Goal: Task Accomplishment & Management: Manage account settings

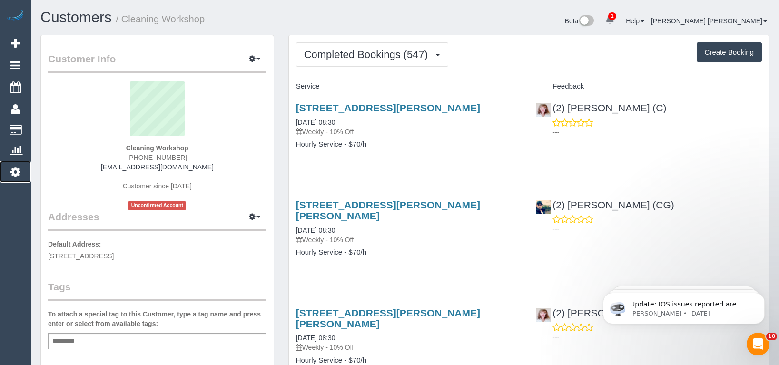
click at [16, 172] on icon at bounding box center [15, 171] width 10 height 11
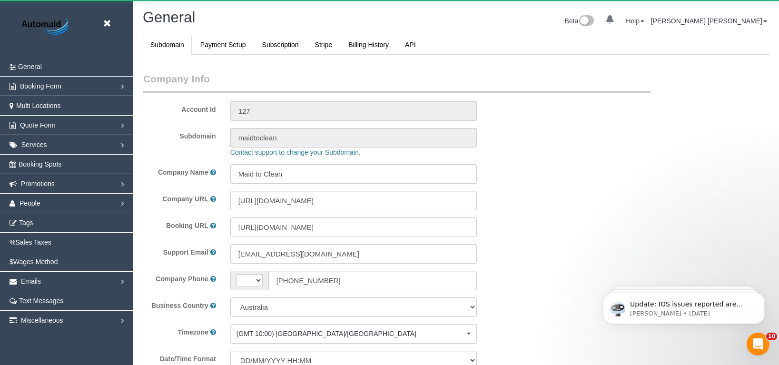
select select "string:AU"
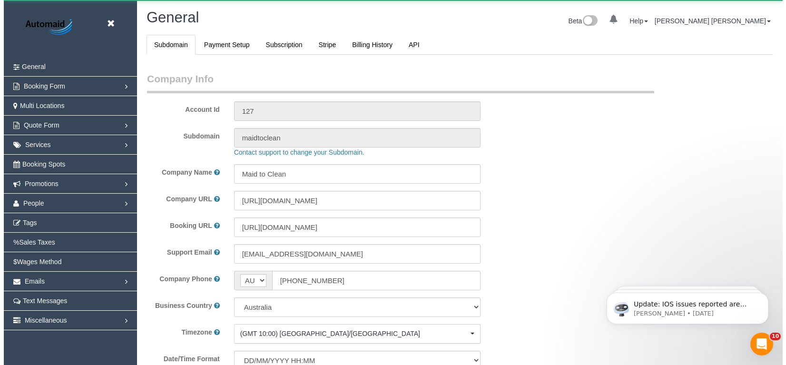
scroll to position [2174, 779]
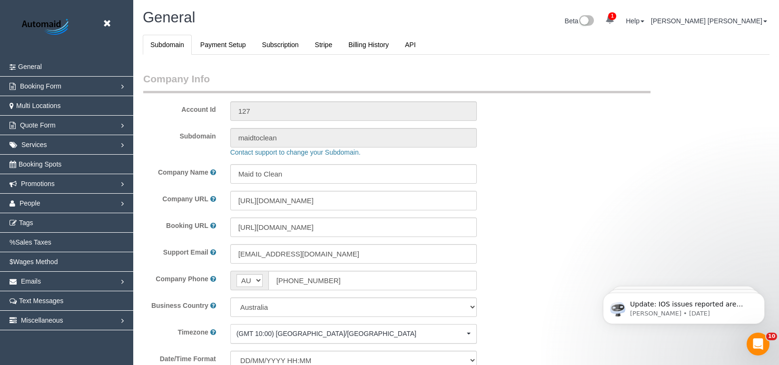
select select "1"
click at [54, 202] on link "People" at bounding box center [66, 203] width 133 height 19
click at [37, 224] on link "Teams" at bounding box center [66, 222] width 133 height 19
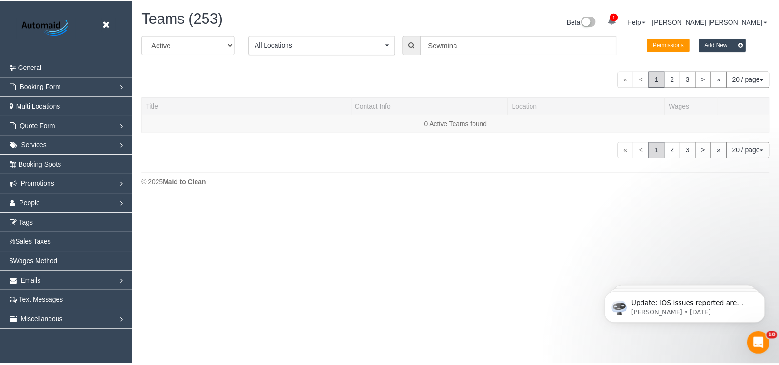
scroll to position [271, 786]
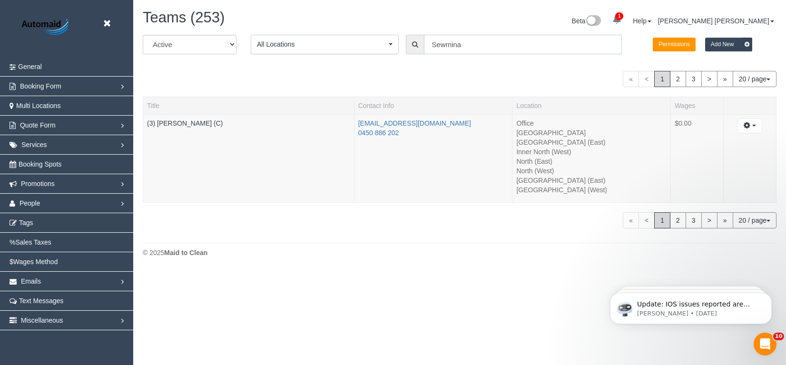
drag, startPoint x: 465, startPoint y: 43, endPoint x: 405, endPoint y: 42, distance: 59.5
click at [406, 42] on div "Sewmina" at bounding box center [514, 45] width 216 height 20
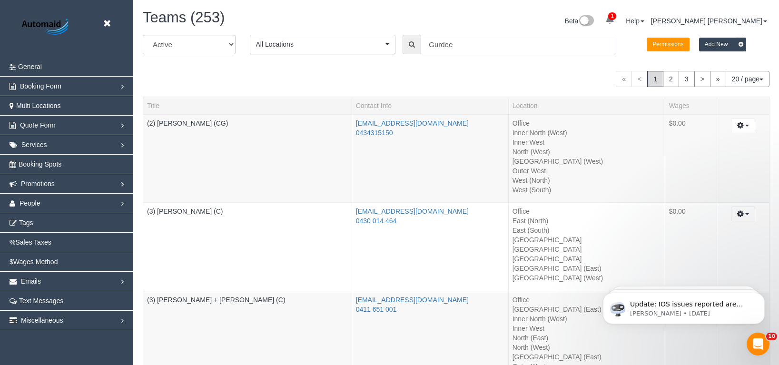
scroll to position [47276, 46780]
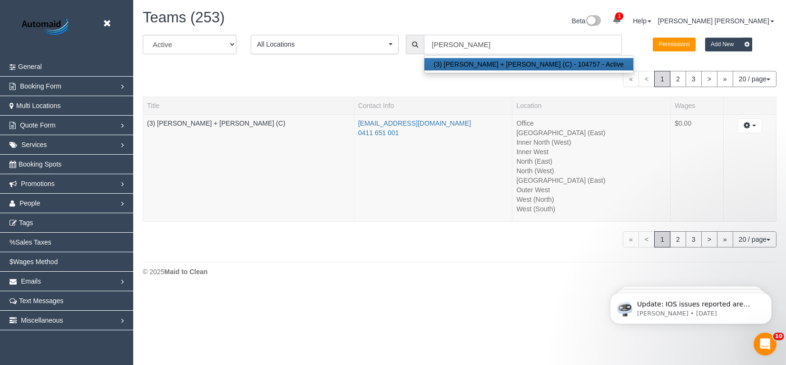
click at [494, 48] on input "Gurdeep Kaur" at bounding box center [523, 45] width 198 height 20
type input "(3) Gurdeep + Kamalpreet (C)"
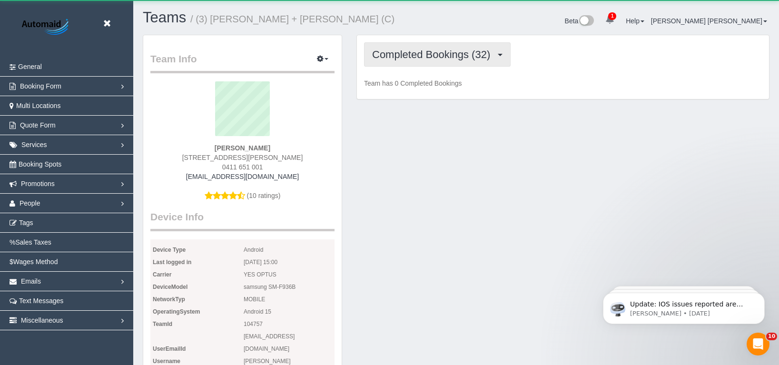
scroll to position [2680, 779]
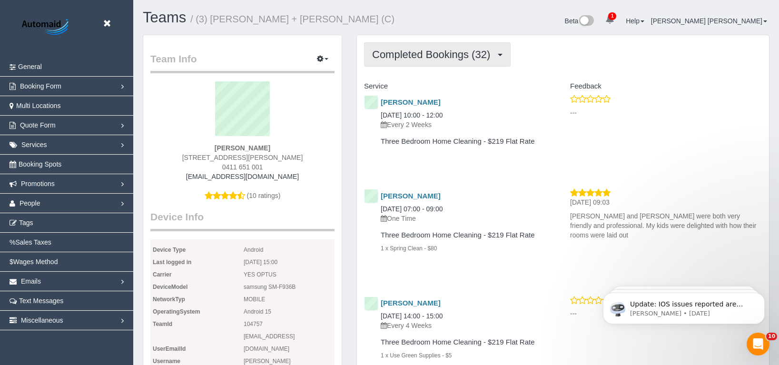
click at [426, 57] on span "Completed Bookings (32)" at bounding box center [433, 55] width 123 height 12
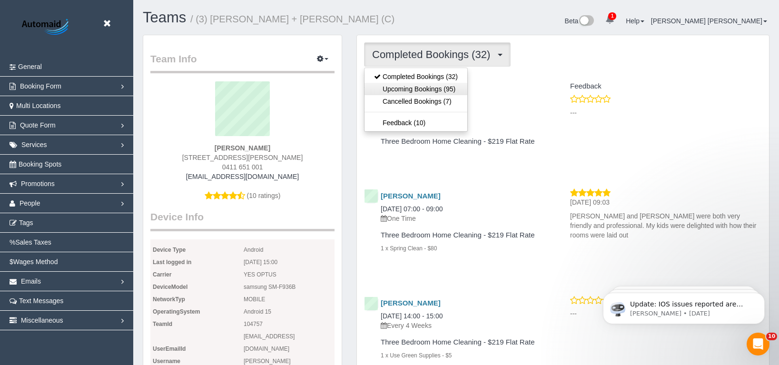
click at [424, 88] on link "Upcoming Bookings (95)" at bounding box center [415, 89] width 103 height 12
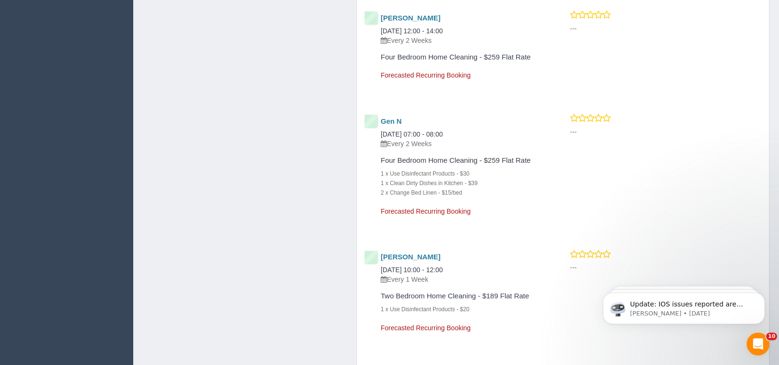
scroll to position [5274, 0]
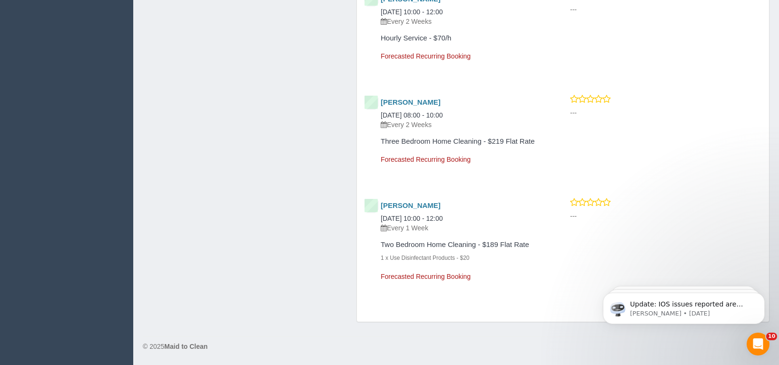
drag, startPoint x: 783, startPoint y: 187, endPoint x: 67, endPoint y: 48, distance: 729.4
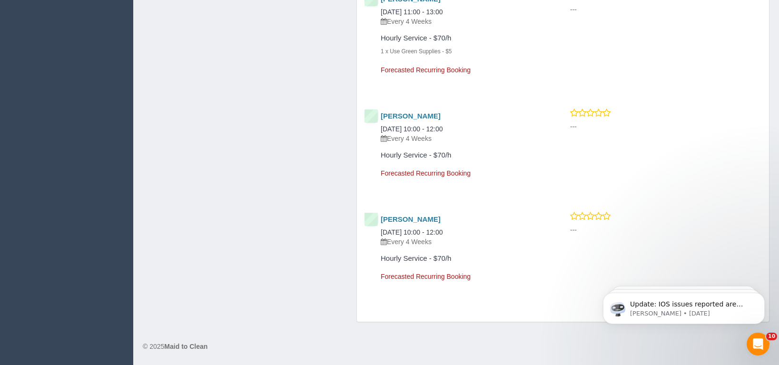
drag, startPoint x: 782, startPoint y: 285, endPoint x: 14, endPoint y: 127, distance: 783.7
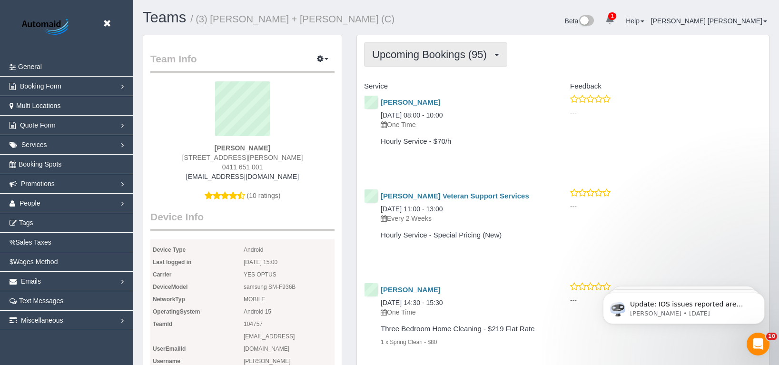
click at [429, 57] on span "Upcoming Bookings (95)" at bounding box center [431, 55] width 119 height 12
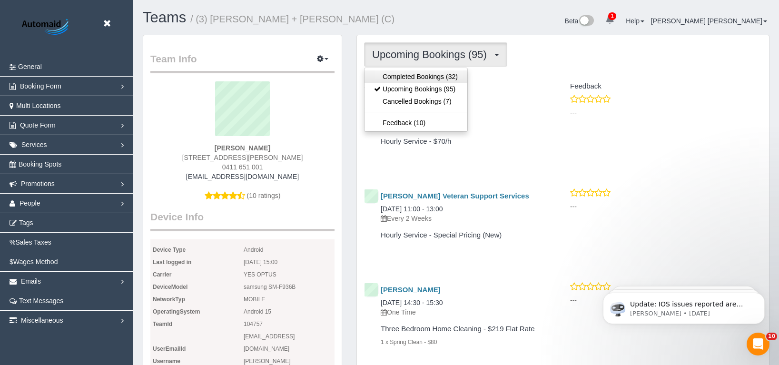
click at [415, 79] on link "Completed Bookings (32)" at bounding box center [415, 76] width 103 height 12
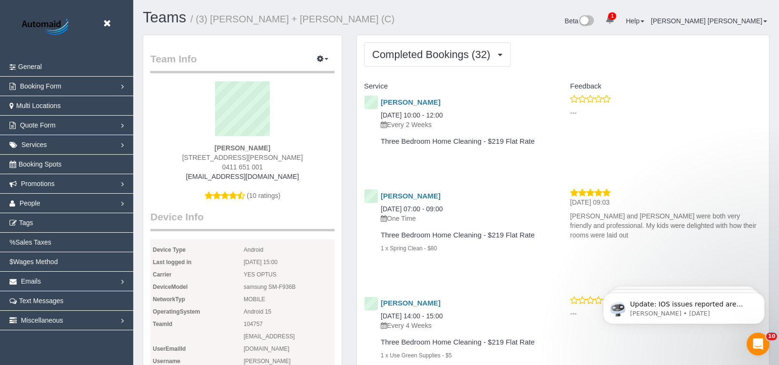
scroll to position [44886, 46787]
click at [447, 84] on h4 "Service" at bounding box center [460, 86] width 192 height 8
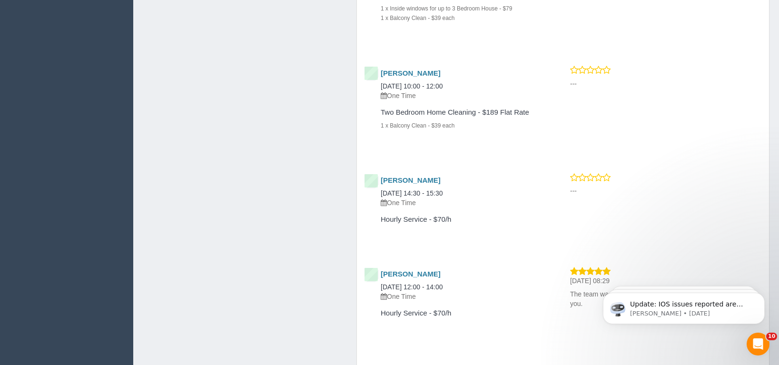
scroll to position [3071, 0]
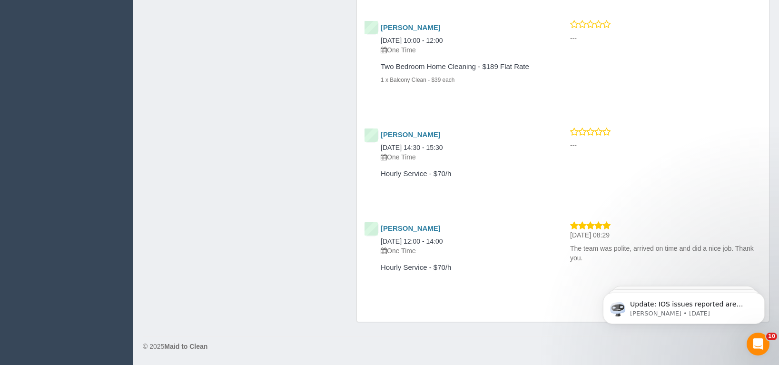
drag, startPoint x: 784, startPoint y: 245, endPoint x: 8, endPoint y: 7, distance: 811.4
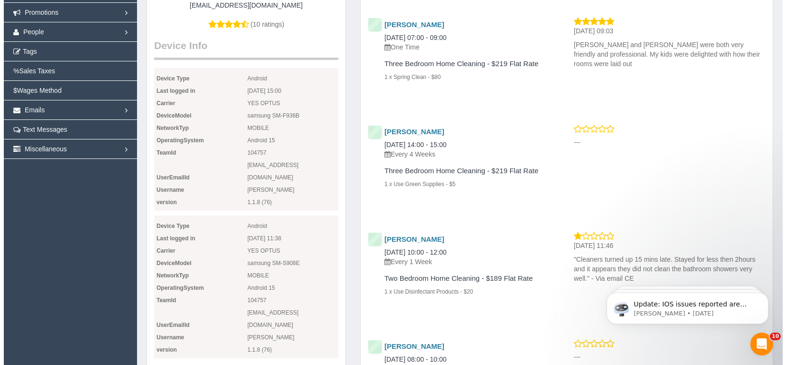
scroll to position [0, 0]
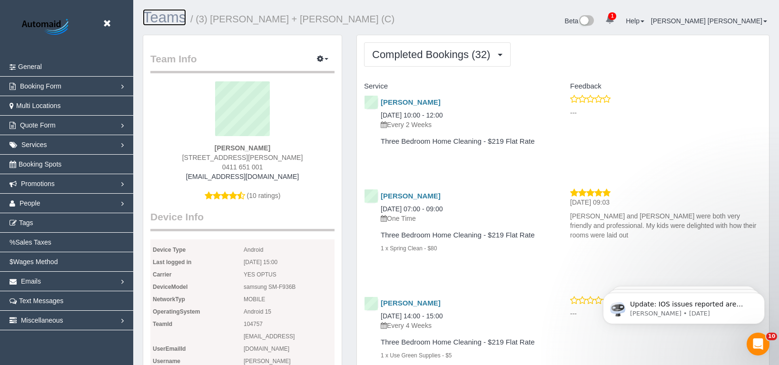
click at [163, 20] on link "Teams" at bounding box center [164, 17] width 43 height 17
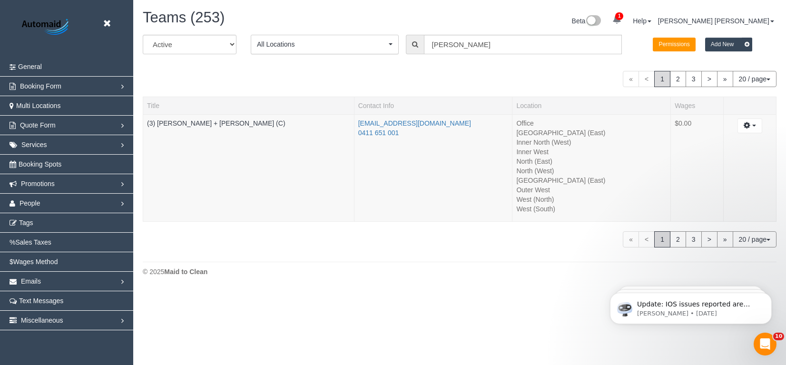
scroll to position [290, 786]
drag, startPoint x: 489, startPoint y: 46, endPoint x: 422, endPoint y: 44, distance: 66.1
click at [422, 44] on div "Gurdeep Kaur" at bounding box center [514, 45] width 216 height 20
paste input "house, apartment, EOL"
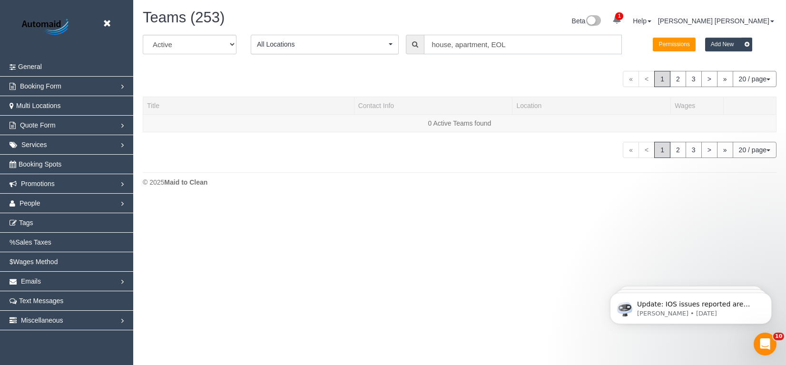
drag, startPoint x: 483, startPoint y: 49, endPoint x: 413, endPoint y: 47, distance: 70.4
click at [413, 47] on div "house, apartment, EOL" at bounding box center [514, 45] width 216 height 20
paste input "Kamalpreet"
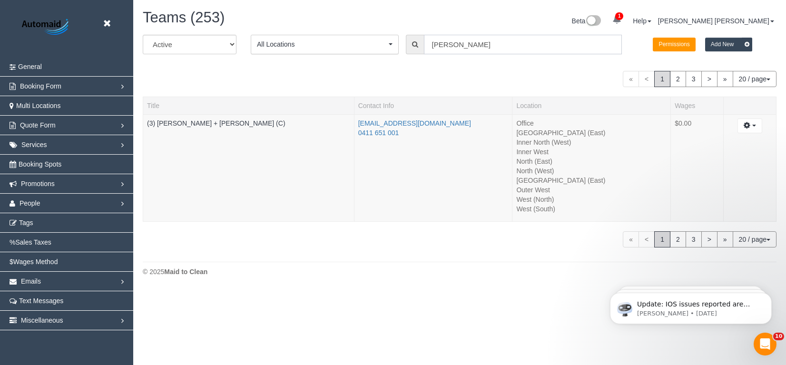
scroll to position [290, 786]
paste input "Singh"
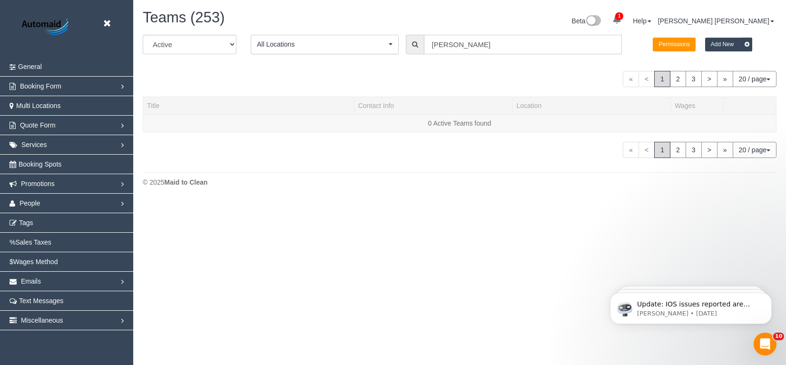
click at [433, 45] on input "Kamalpreet Singh" at bounding box center [523, 45] width 198 height 20
click at [522, 46] on input "Kamalpreet Singh" at bounding box center [523, 45] width 198 height 20
drag, startPoint x: 434, startPoint y: 42, endPoint x: 405, endPoint y: 42, distance: 29.0
click at [405, 42] on div "All Active Archived All Locations All Locations Active Locations Office [defaul…" at bounding box center [460, 48] width 648 height 27
click at [389, 45] on button "All Locations" at bounding box center [325, 45] width 148 height 20
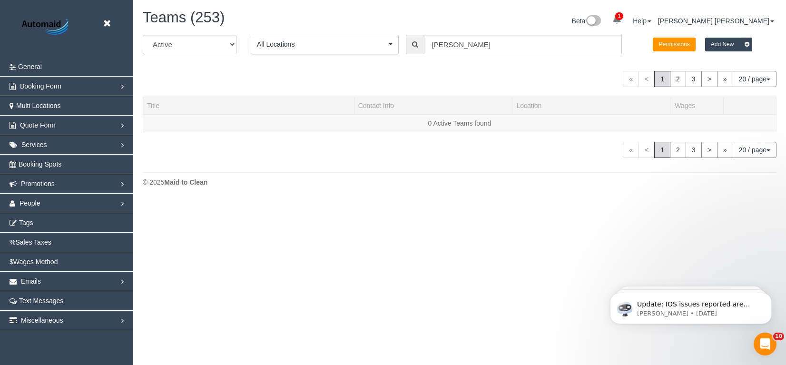
scroll to position [200, 786]
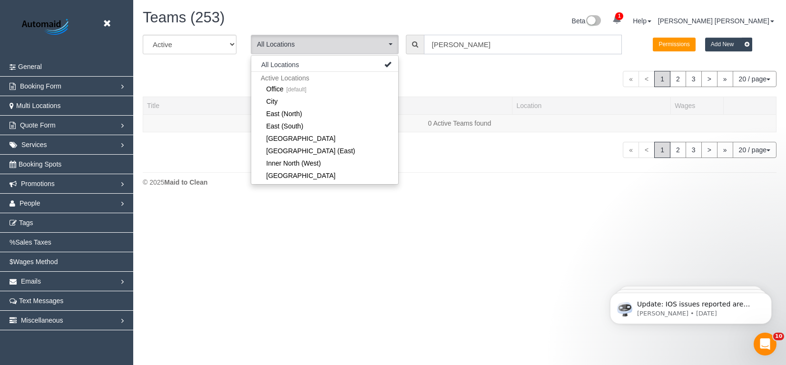
click at [491, 41] on input "Kamalpreet Singh" at bounding box center [523, 45] width 198 height 20
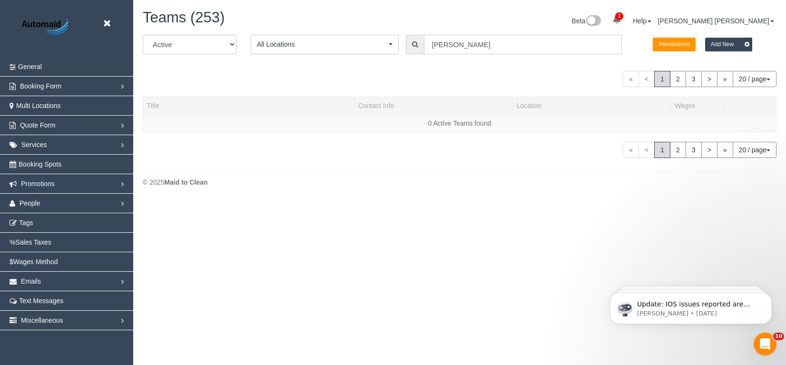
drag, startPoint x: 496, startPoint y: 45, endPoint x: 416, endPoint y: 45, distance: 79.9
click at [416, 45] on div "Kamalpreet Singh" at bounding box center [514, 45] width 216 height 20
paste input "kamalpreetsingh5734@gmail.com"
drag, startPoint x: 302, startPoint y: 44, endPoint x: 264, endPoint y: 44, distance: 37.1
click at [264, 44] on span "All Locations" at bounding box center [321, 44] width 129 height 10
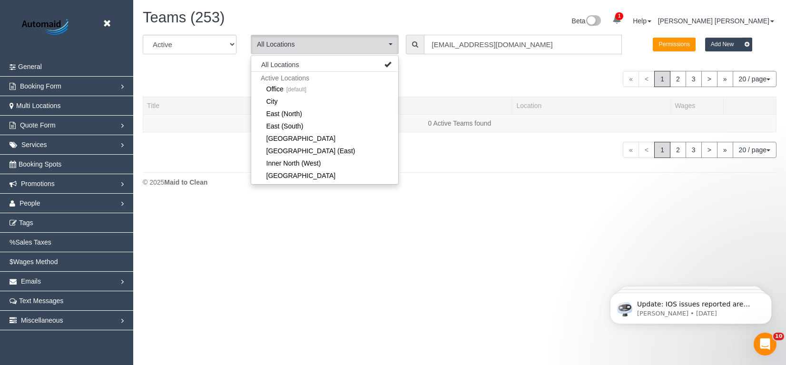
click at [466, 45] on input "kamalpreetsingh5734@gmail.com" at bounding box center [523, 45] width 198 height 20
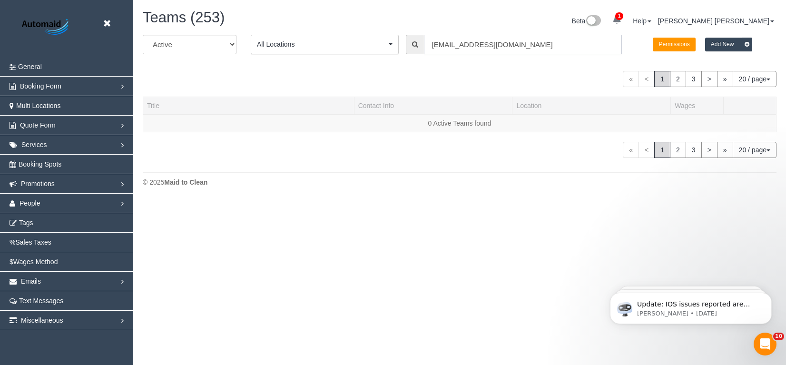
drag, startPoint x: 495, startPoint y: 45, endPoint x: 425, endPoint y: 46, distance: 70.4
click at [425, 46] on input "kamalpreetsingh5734@gmail.com" at bounding box center [523, 45] width 198 height 20
paste input "Afzaal"
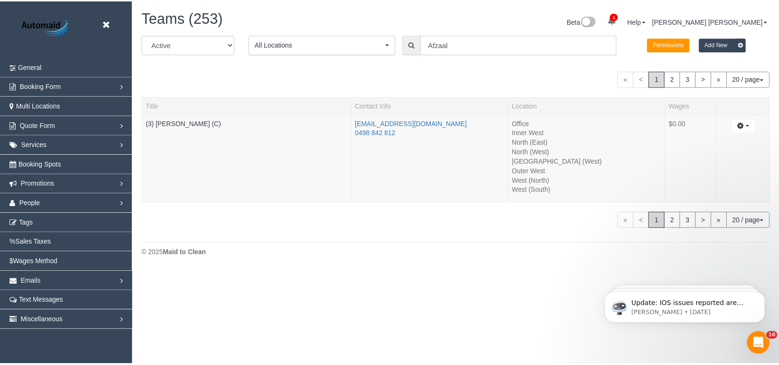
scroll to position [271, 786]
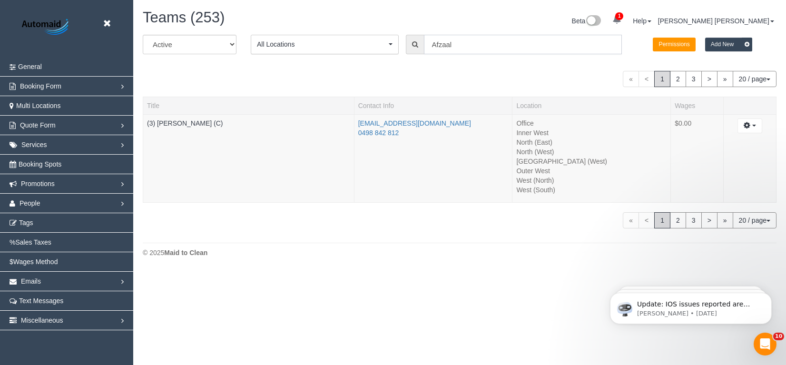
paste input "Ahmad"
type input "Afzaal Ahmad"
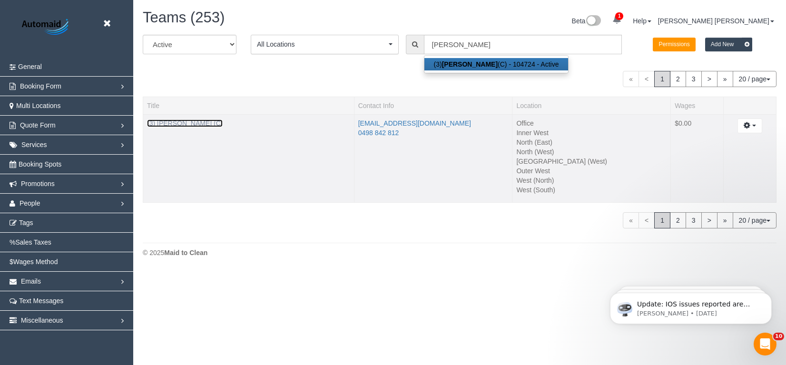
click at [189, 124] on link "(3) [PERSON_NAME] (C)" at bounding box center [185, 123] width 76 height 8
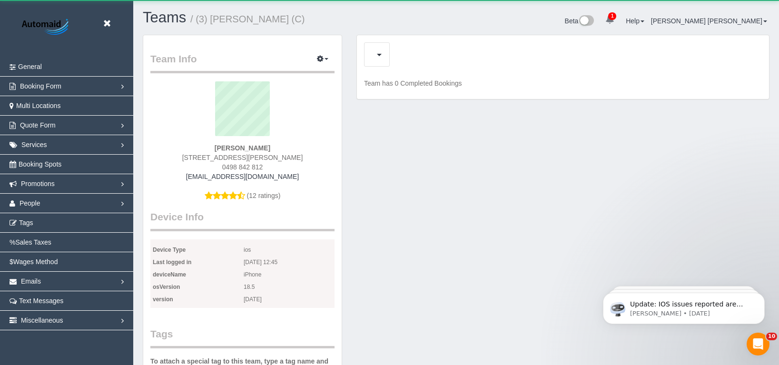
scroll to position [821, 779]
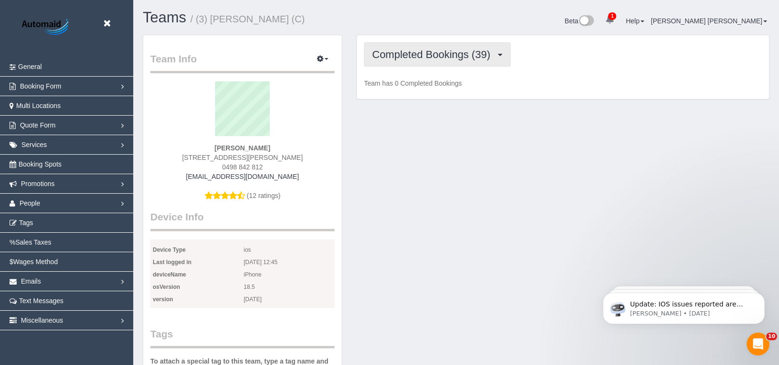
click at [430, 62] on button "Completed Bookings (39)" at bounding box center [437, 54] width 147 height 24
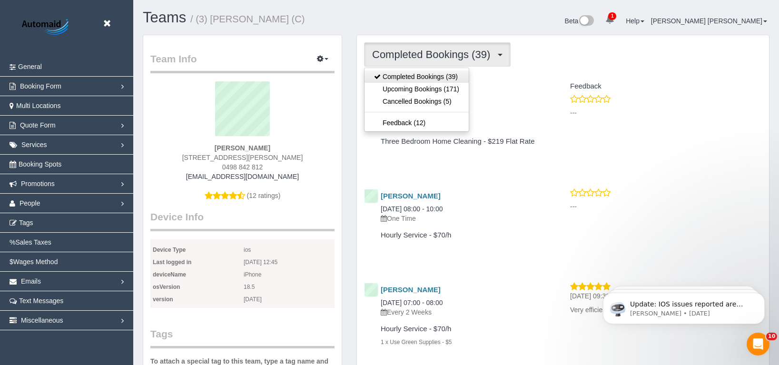
scroll to position [2542, 779]
click at [425, 85] on link "Upcoming Bookings (171)" at bounding box center [416, 89] width 104 height 12
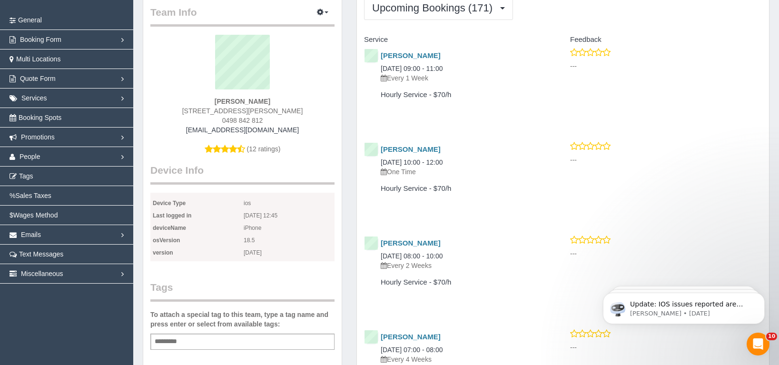
scroll to position [0, 0]
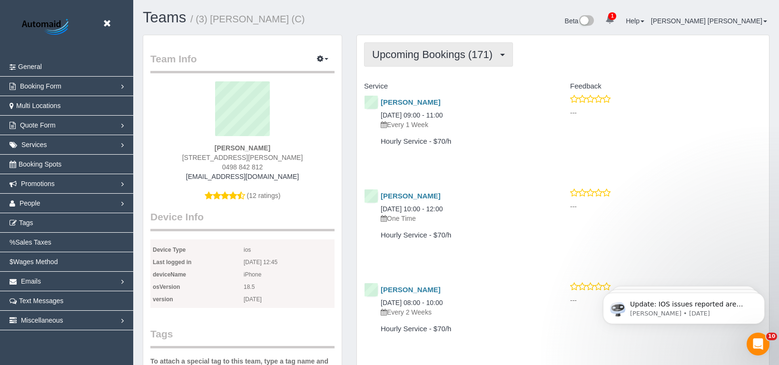
click at [431, 53] on span "Upcoming Bookings (171)" at bounding box center [434, 55] width 125 height 12
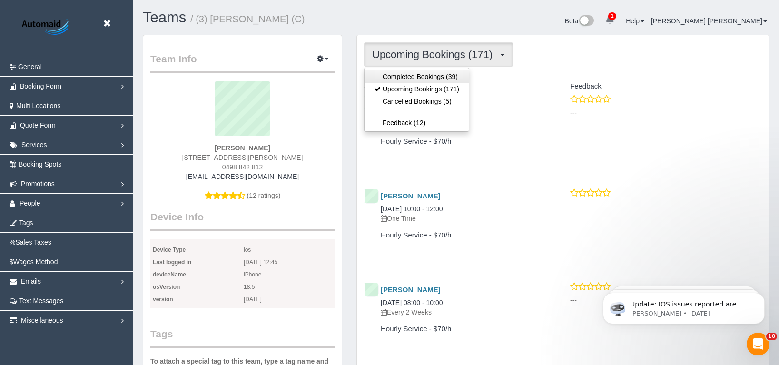
click at [419, 73] on link "Completed Bookings (39)" at bounding box center [416, 76] width 104 height 12
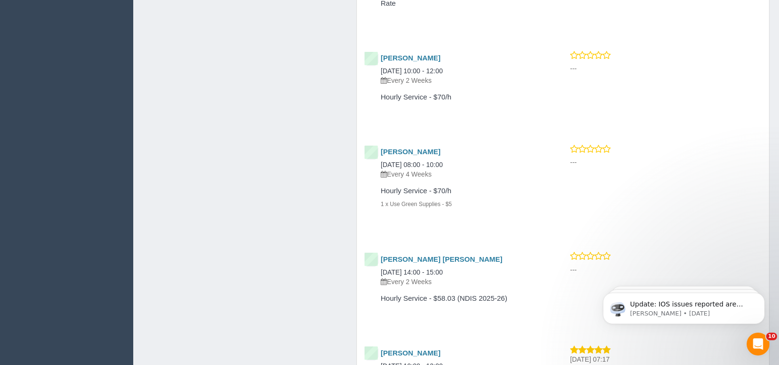
scroll to position [3547, 0]
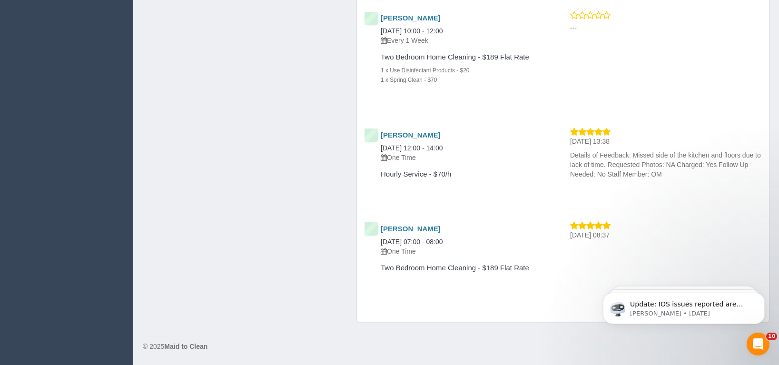
drag, startPoint x: 782, startPoint y: 222, endPoint x: 177, endPoint y: 38, distance: 632.0
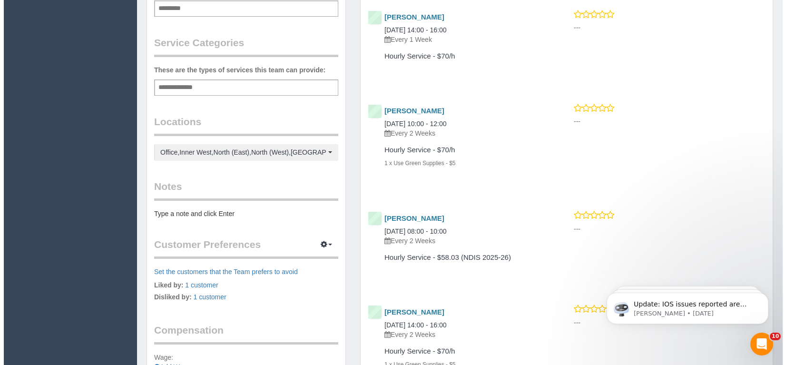
scroll to position [0, 0]
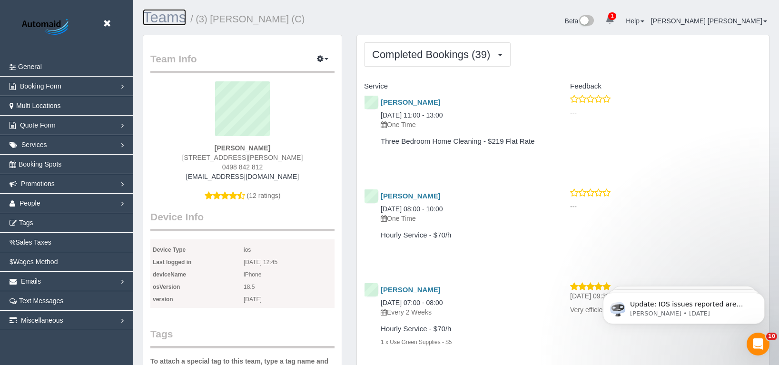
click at [174, 21] on link "Teams" at bounding box center [164, 17] width 43 height 17
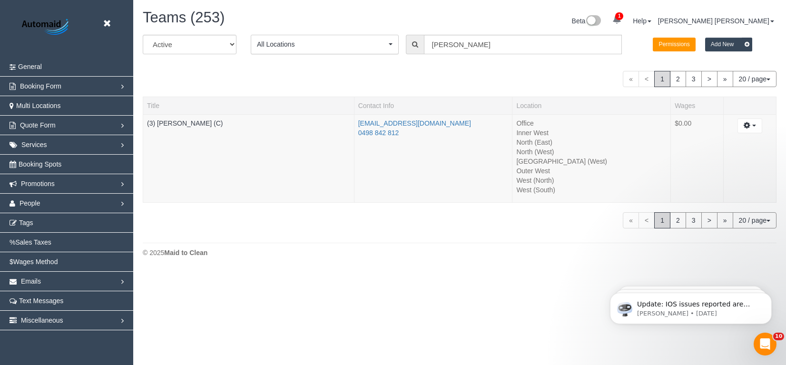
scroll to position [271, 786]
drag, startPoint x: 490, startPoint y: 42, endPoint x: 422, endPoint y: 39, distance: 67.6
click at [422, 39] on div "Afzaal Ahmad" at bounding box center [514, 45] width 216 height 20
paste input "Ebony"
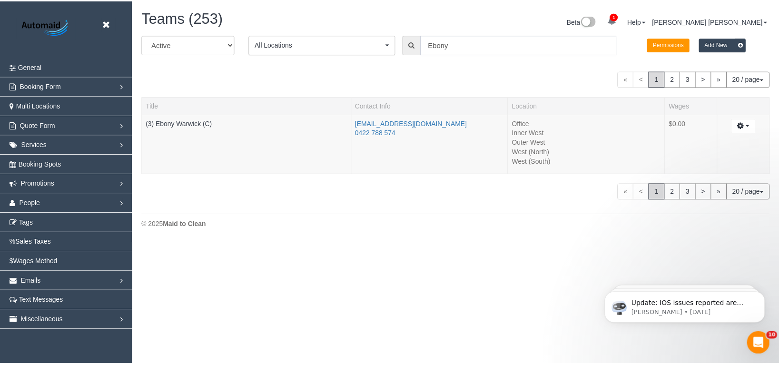
scroll to position [47324, 46780]
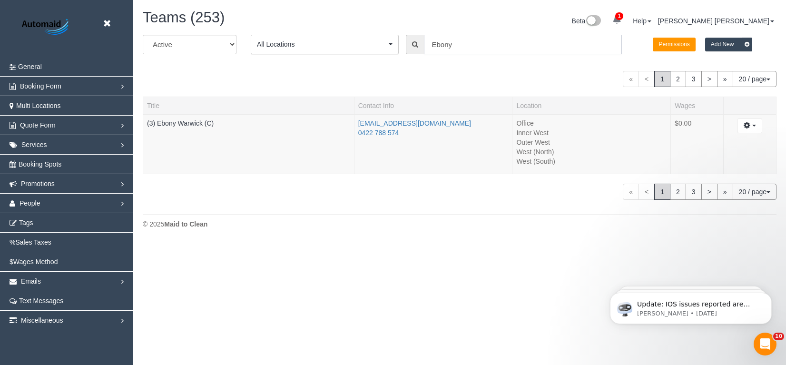
paste input "Warwick"
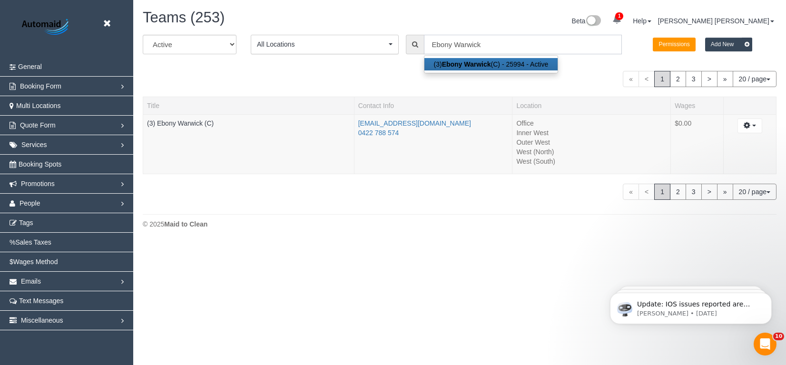
type input "(3) Ebony Warwick (C)"
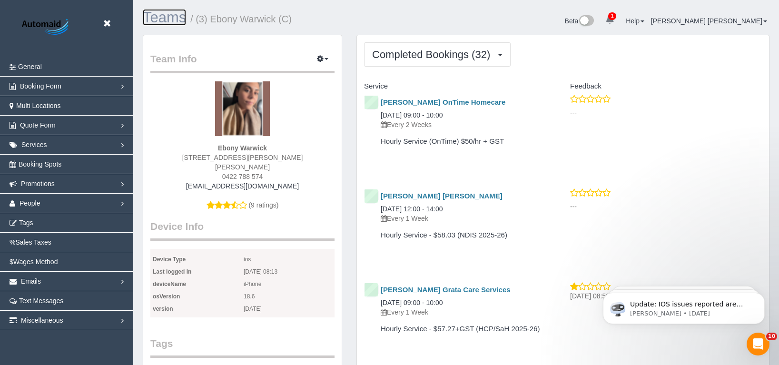
click at [173, 18] on link "Teams" at bounding box center [164, 17] width 43 height 17
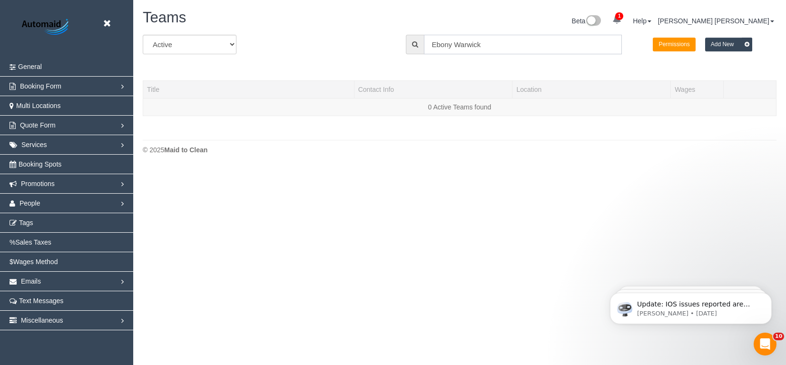
scroll to position [200, 786]
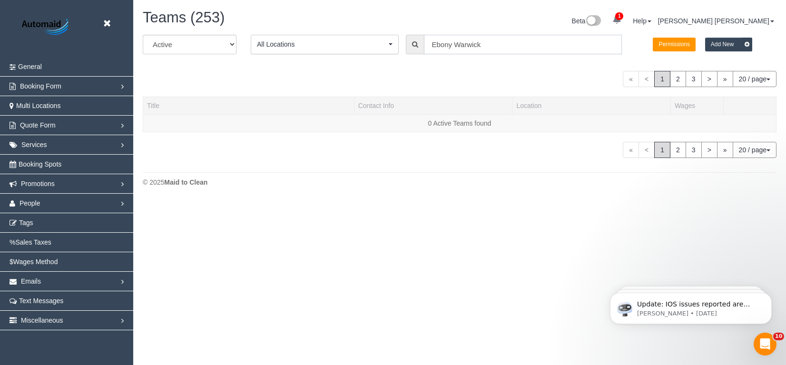
drag, startPoint x: 488, startPoint y: 47, endPoint x: 405, endPoint y: 44, distance: 82.8
click at [405, 44] on div "All Active Archived All Locations All Locations Active Locations Office [defaul…" at bounding box center [460, 48] width 648 height 27
paste input "Ken"
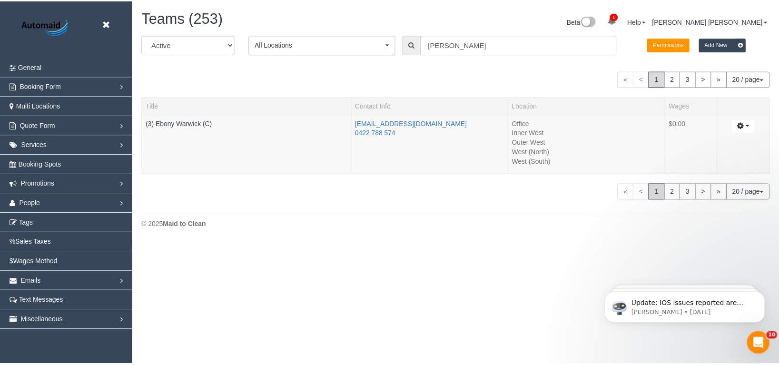
scroll to position [309, 786]
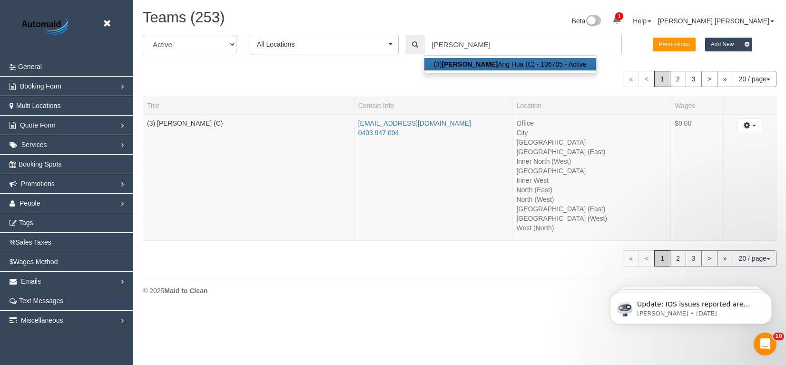
click at [454, 46] on input "Ken" at bounding box center [523, 45] width 198 height 20
paste input "Ang Hua"
type input "Ken Ang Hua"
click at [190, 124] on link "(3) Ken Ang Hua (C)" at bounding box center [185, 123] width 76 height 8
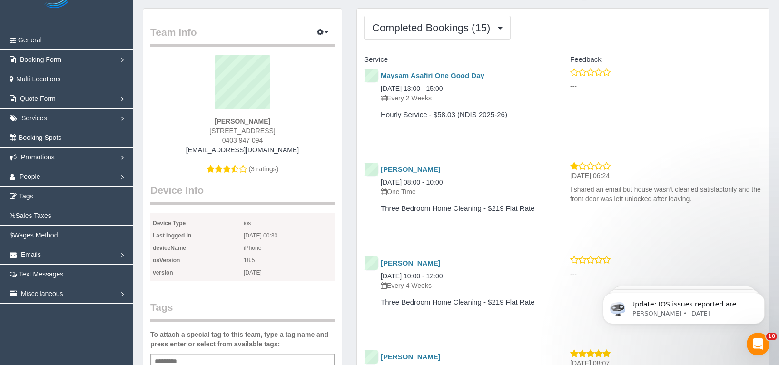
scroll to position [7, 0]
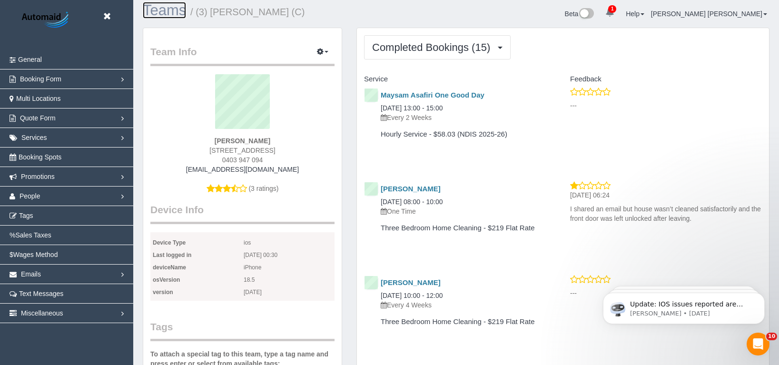
click at [166, 11] on link "Teams" at bounding box center [164, 10] width 43 height 17
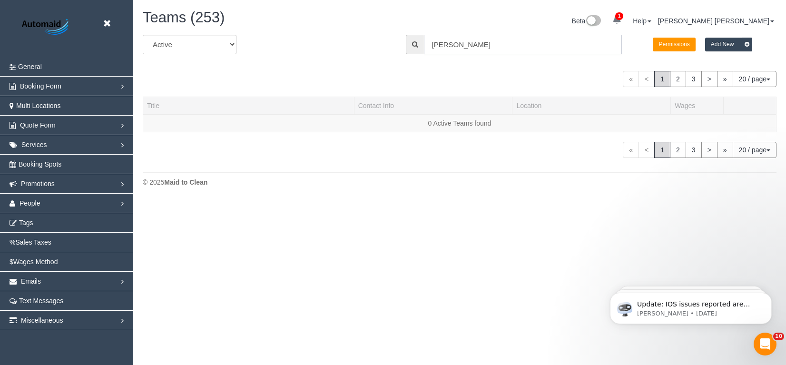
scroll to position [200, 786]
drag, startPoint x: 476, startPoint y: 47, endPoint x: 412, endPoint y: 47, distance: 63.7
click at [412, 47] on div "Ken Ang Hua" at bounding box center [514, 45] width 216 height 20
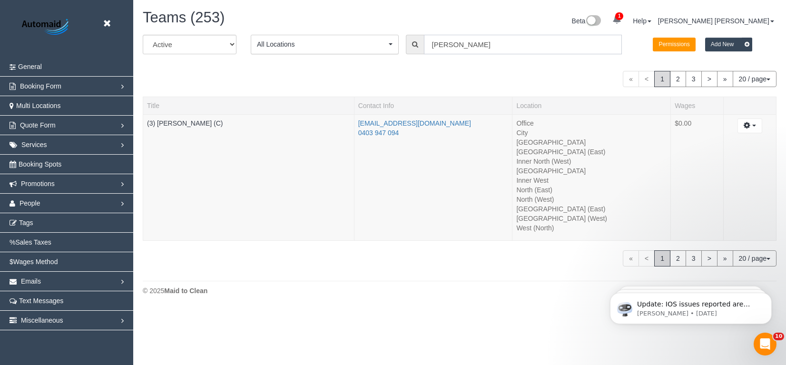
paste input "Andres"
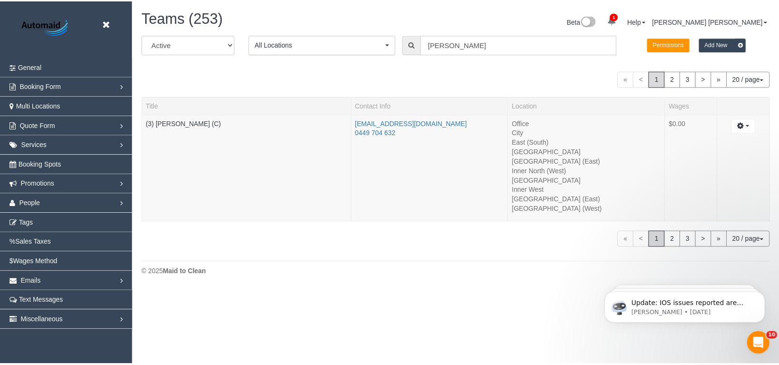
scroll to position [47276, 46780]
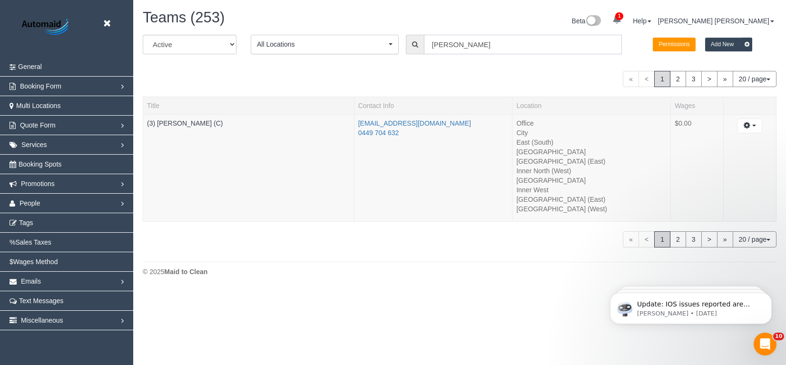
paste input "Arredondo"
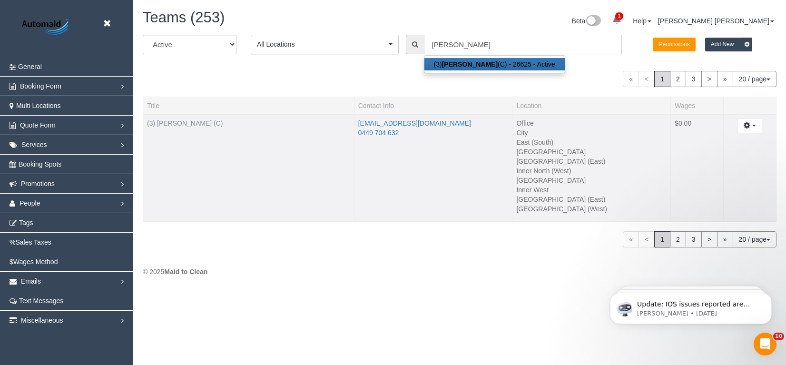
type input "Andres Arredondo"
click at [201, 125] on link "(3) [PERSON_NAME] (C)" at bounding box center [185, 123] width 76 height 8
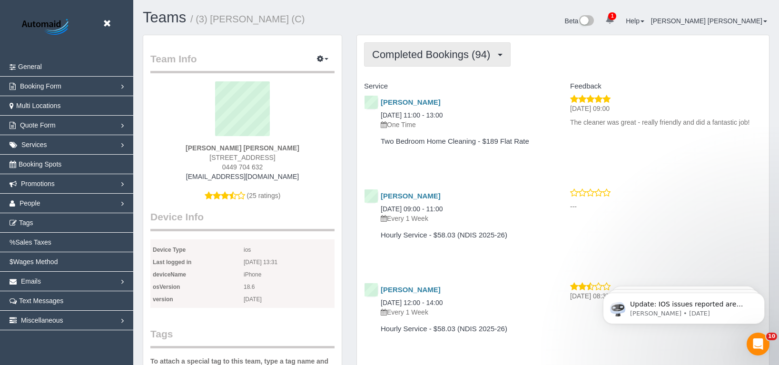
scroll to position [2528, 779]
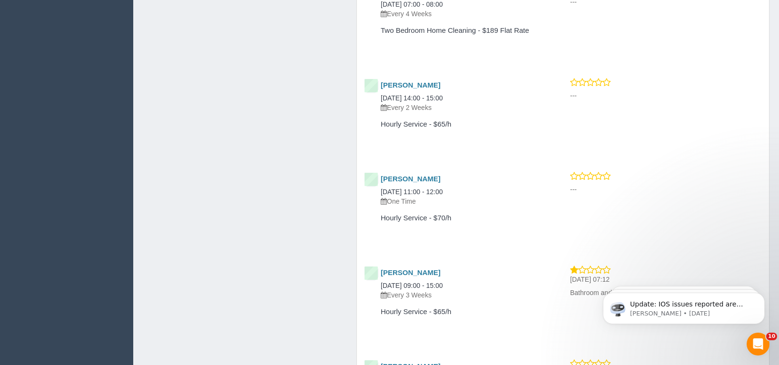
drag, startPoint x: 782, startPoint y: 115, endPoint x: 163, endPoint y: 52, distance: 622.9
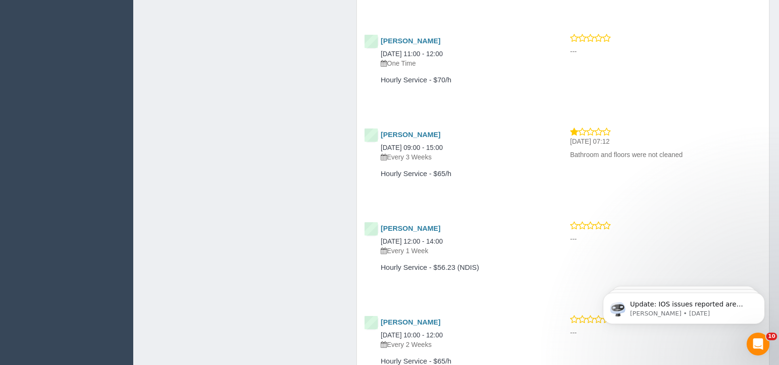
scroll to position [5121, 779]
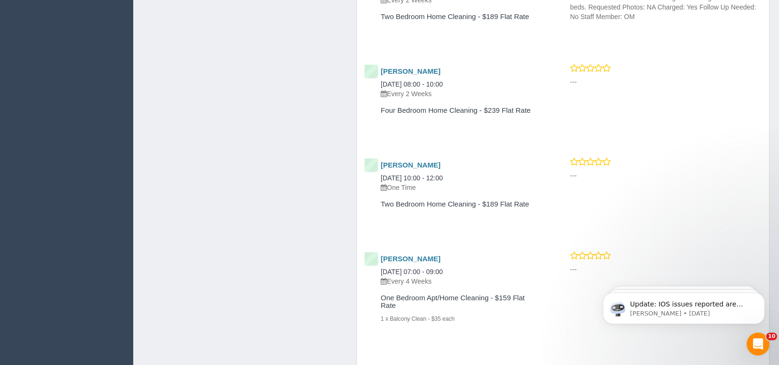
drag, startPoint x: 782, startPoint y: 173, endPoint x: 17, endPoint y: 8, distance: 783.4
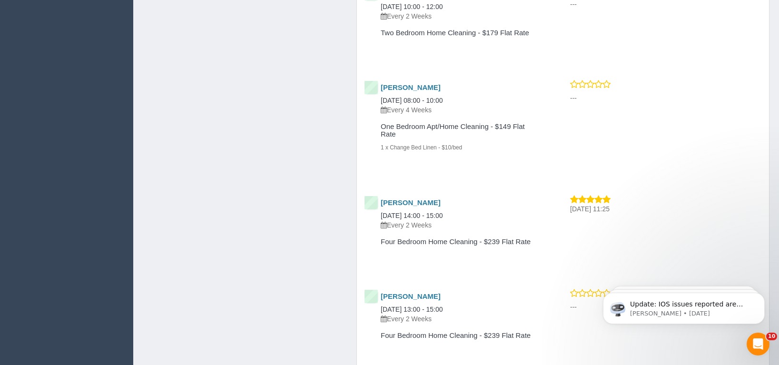
scroll to position [9220, 0]
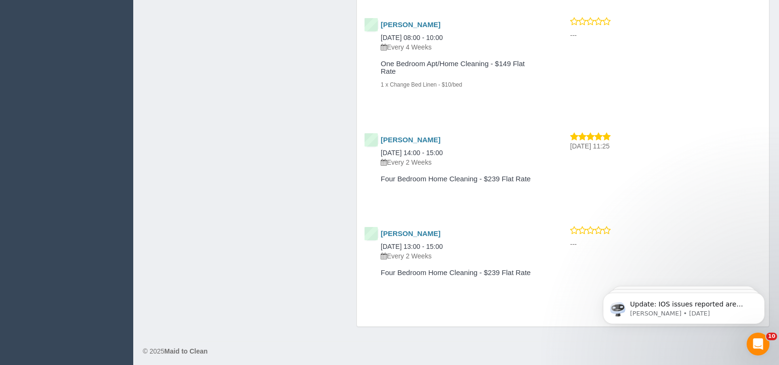
drag, startPoint x: 783, startPoint y: 346, endPoint x: 5, endPoint y: 15, distance: 845.2
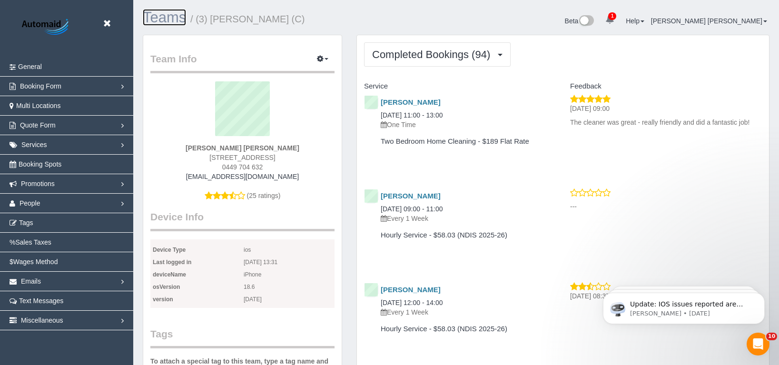
click at [178, 17] on link "Teams" at bounding box center [164, 17] width 43 height 17
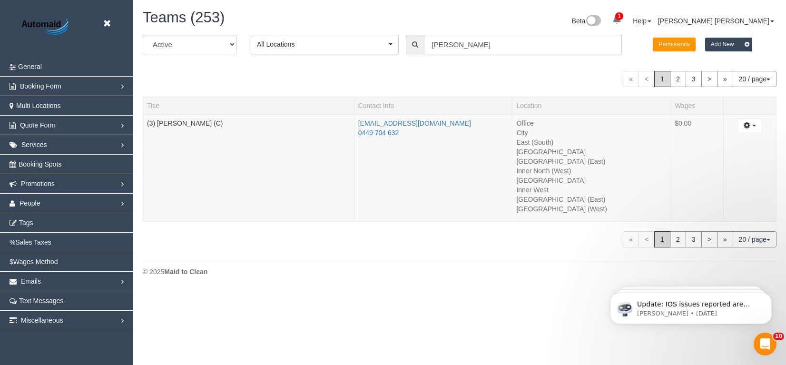
drag, startPoint x: 504, startPoint y: 45, endPoint x: 412, endPoint y: 50, distance: 91.5
click at [412, 50] on div "Andres Arredondo" at bounding box center [514, 45] width 216 height 20
paste input "Lilian"
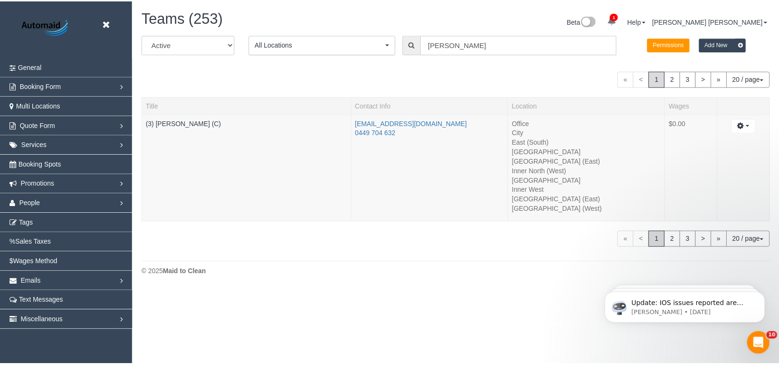
scroll to position [300, 786]
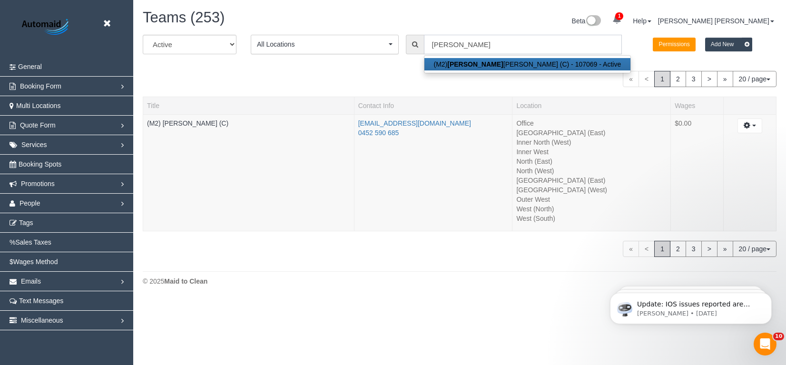
type input "Lilian"
click at [196, 125] on link "(M2) Lilian Placido (C)" at bounding box center [187, 123] width 81 height 8
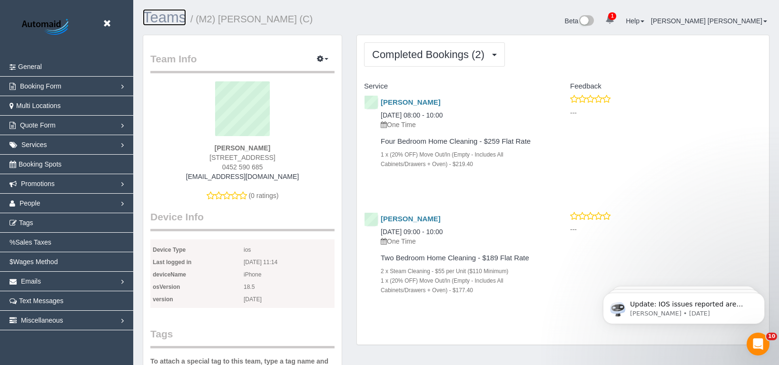
click at [160, 24] on link "Teams" at bounding box center [164, 17] width 43 height 17
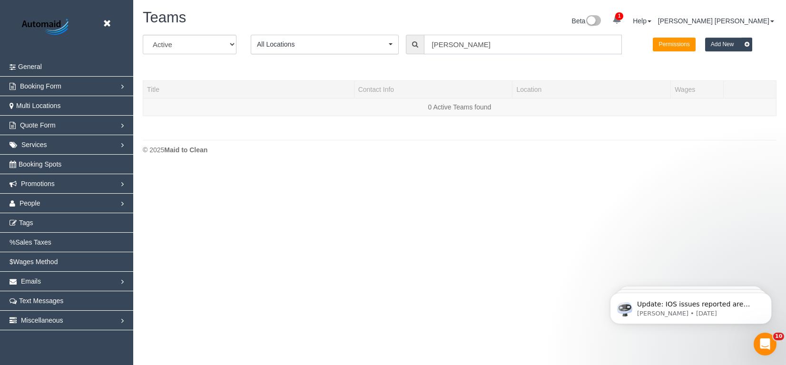
scroll to position [200, 786]
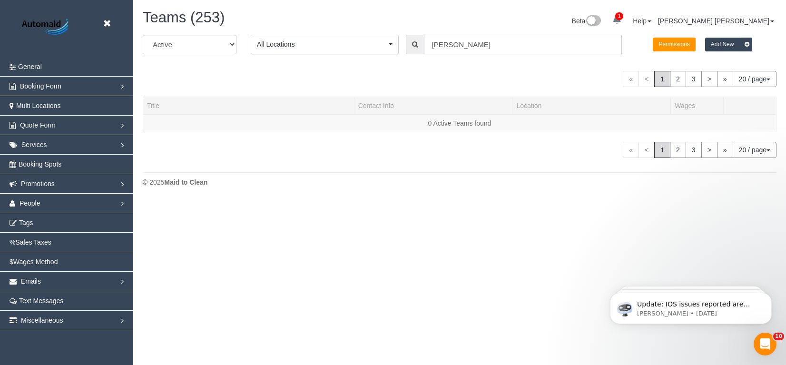
drag, startPoint x: 459, startPoint y: 47, endPoint x: 429, endPoint y: 50, distance: 30.2
click at [429, 50] on input "Lilian" at bounding box center [523, 45] width 198 height 20
paste input "Shebaaz"
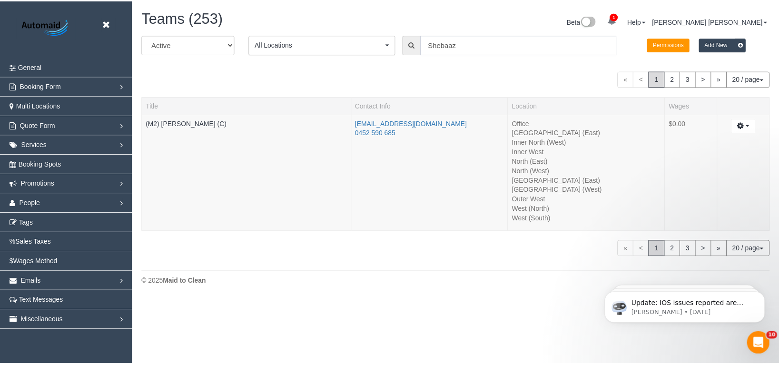
scroll to position [47314, 46780]
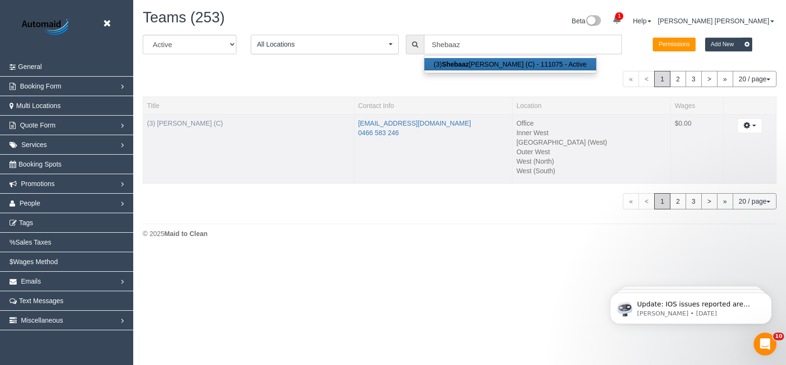
type input "Shebaaz"
click at [186, 125] on link "(3) Shebaaz Khan (C)" at bounding box center [185, 123] width 76 height 8
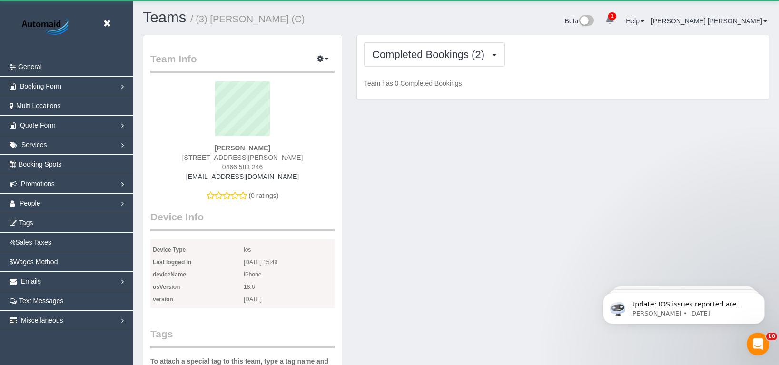
scroll to position [821, 779]
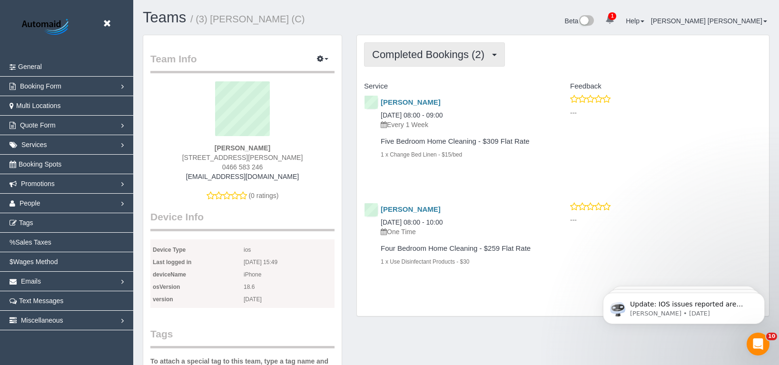
click at [448, 60] on span "Completed Bookings (2)" at bounding box center [430, 55] width 117 height 12
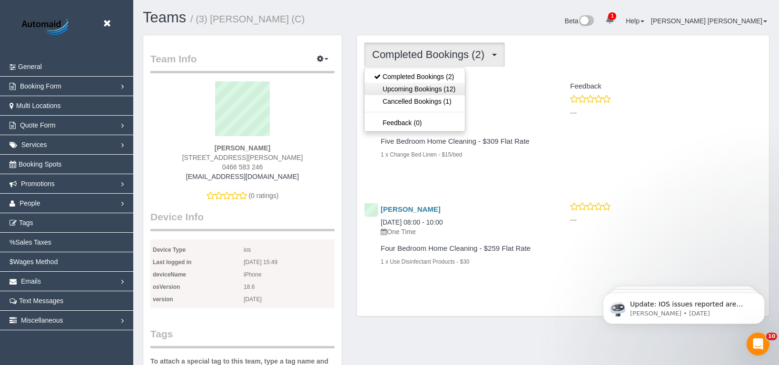
click at [434, 88] on link "Upcoming Bookings (12)" at bounding box center [414, 89] width 100 height 12
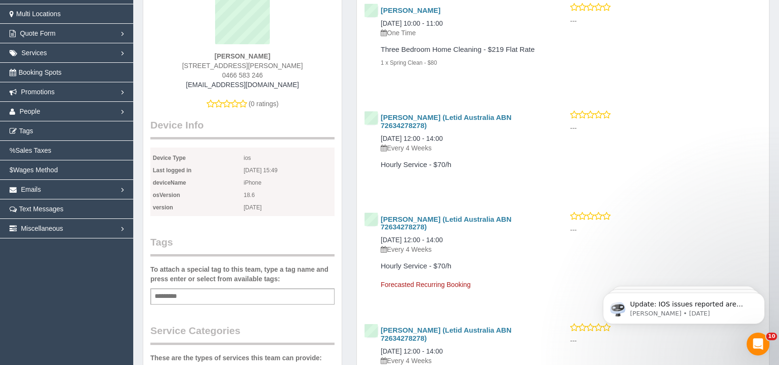
scroll to position [0, 0]
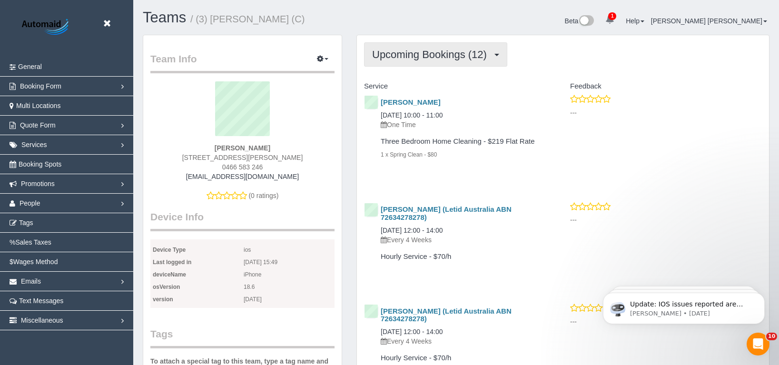
click at [427, 57] on span "Upcoming Bookings (12)" at bounding box center [431, 55] width 119 height 12
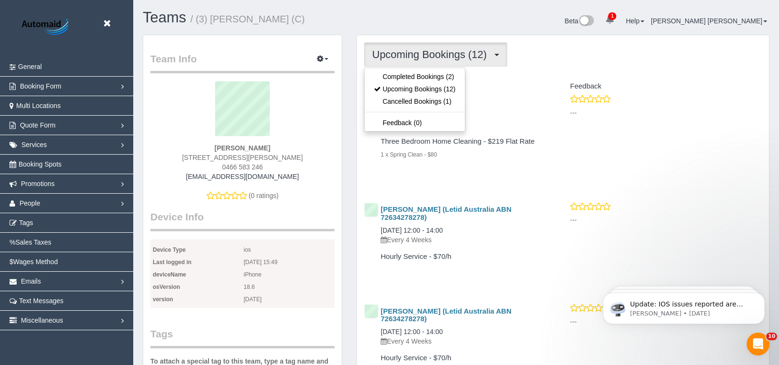
click at [498, 176] on div "tina Chara 14/08/2025 10:00 - 11:00 One Time Three Bedroom Home Cleaning - $219…" at bounding box center [460, 136] width 206 height 84
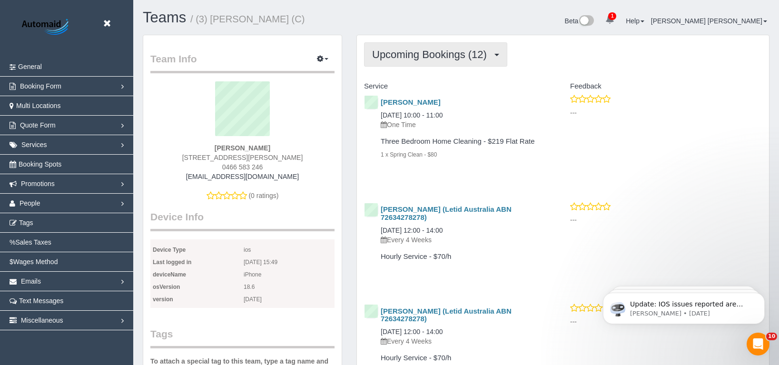
click at [420, 59] on span "Upcoming Bookings (12)" at bounding box center [431, 55] width 119 height 12
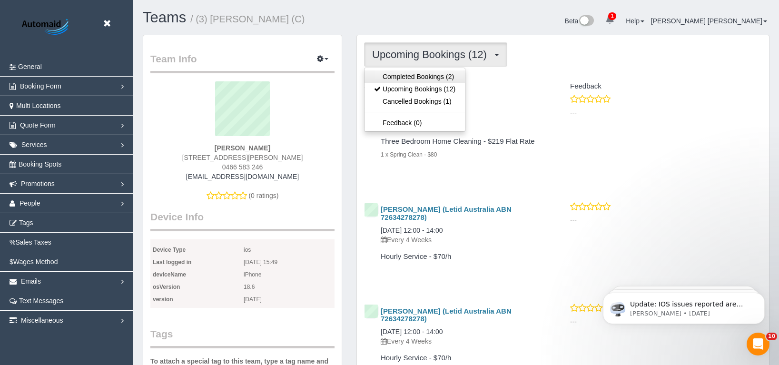
click at [415, 79] on link "Completed Bookings (2)" at bounding box center [414, 76] width 100 height 12
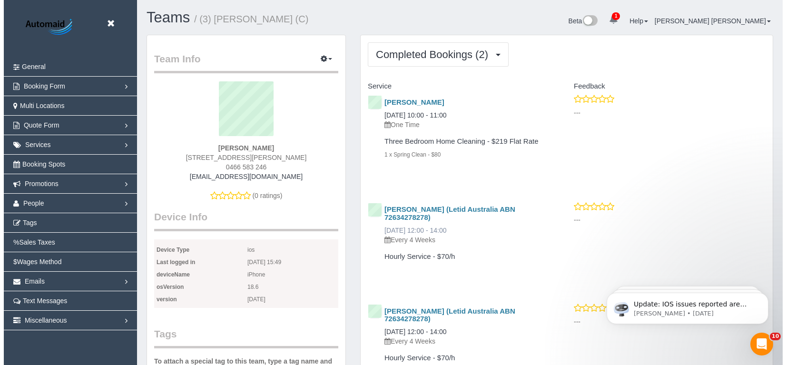
scroll to position [46746, 46787]
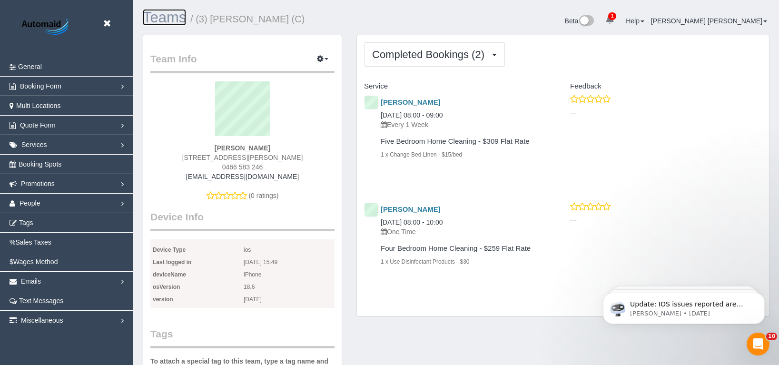
click at [164, 19] on link "Teams" at bounding box center [164, 17] width 43 height 17
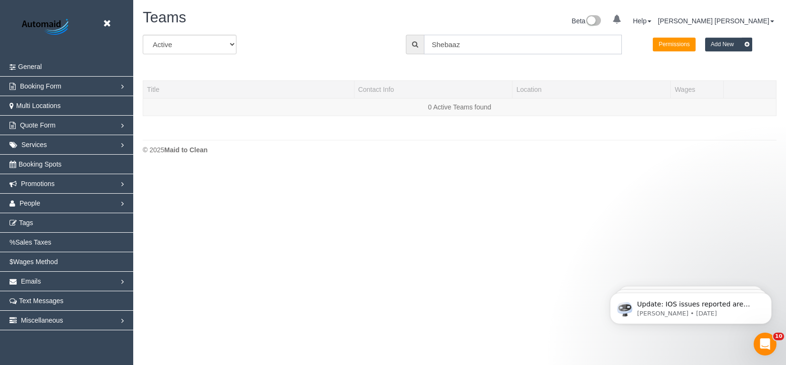
scroll to position [200, 786]
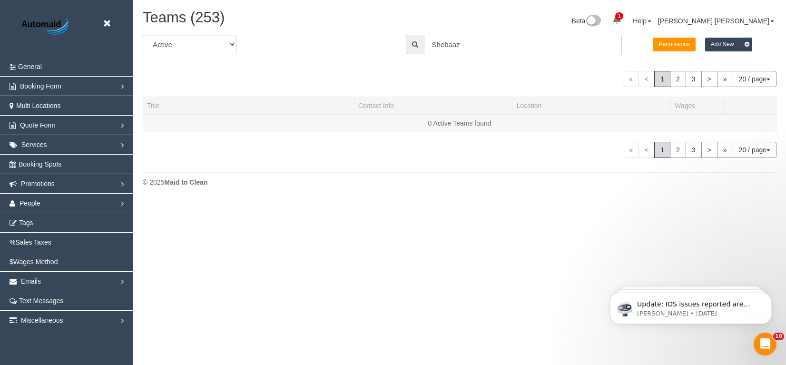
drag, startPoint x: 463, startPoint y: 48, endPoint x: 429, endPoint y: 46, distance: 34.3
click at [429, 46] on input "Shebaaz" at bounding box center [523, 45] width 198 height 20
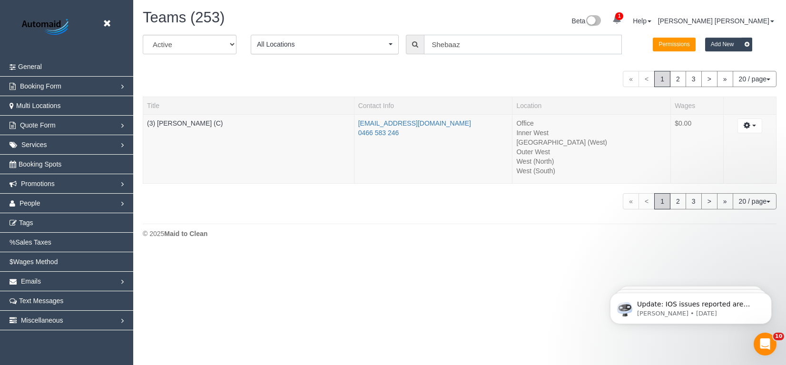
paste input "Kirin"
type input "Kirin"
click at [376, 78] on div "« < 1 2 3 > » 20 / page 10 / page 20 / page 30 / page 40 / page 50 / page 100 /…" at bounding box center [460, 79] width 634 height 16
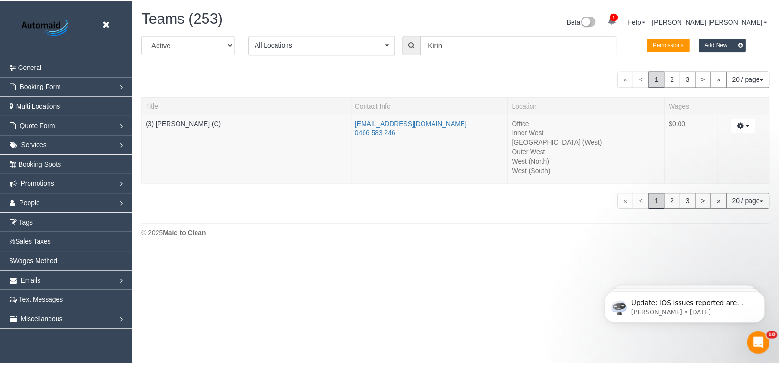
scroll to position [262, 786]
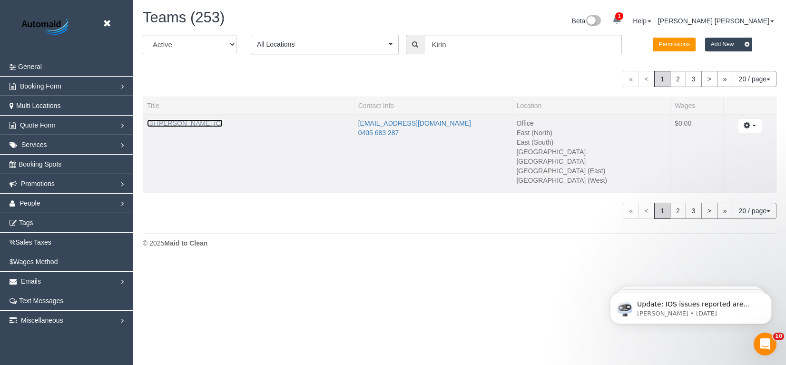
click at [165, 124] on link "(3) [PERSON_NAME] (C)" at bounding box center [185, 123] width 76 height 8
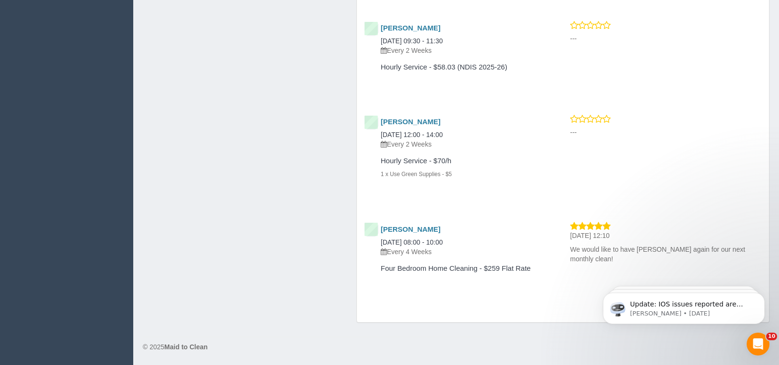
scroll to position [1681, 0]
drag, startPoint x: 782, startPoint y: 305, endPoint x: 15, endPoint y: 5, distance: 823.6
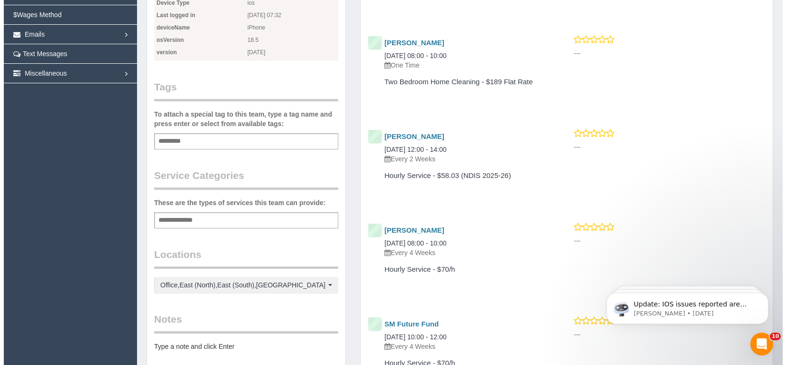
scroll to position [0, 0]
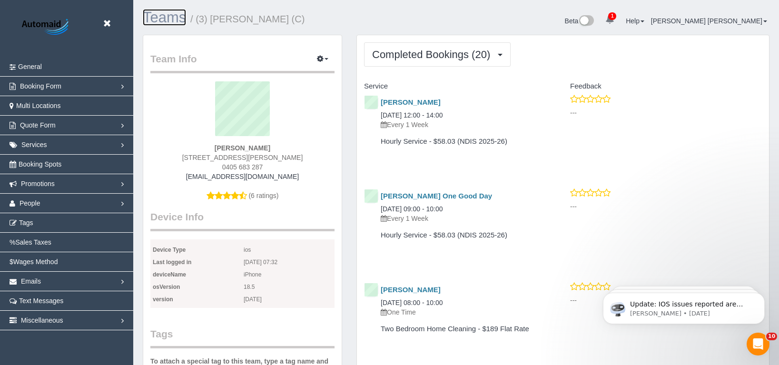
click at [169, 20] on link "Teams" at bounding box center [164, 17] width 43 height 17
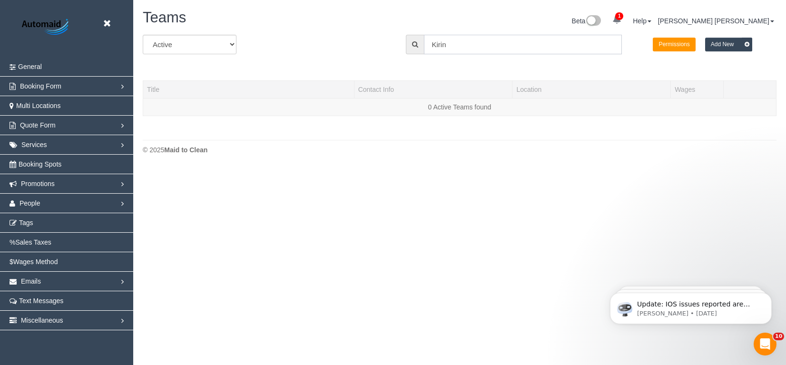
scroll to position [200, 786]
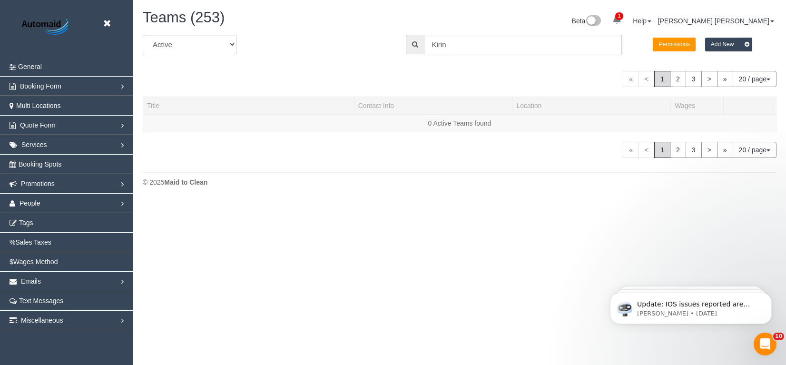
drag, startPoint x: 452, startPoint y: 45, endPoint x: 419, endPoint y: 41, distance: 33.5
click at [419, 41] on div "Kirin" at bounding box center [514, 45] width 216 height 20
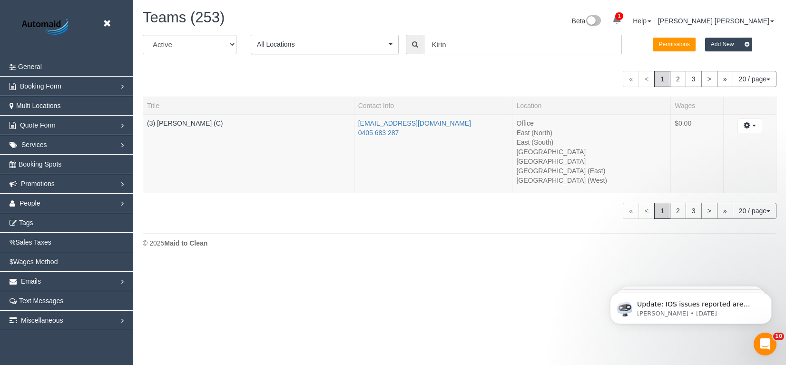
paste input "Gazi Sajid"
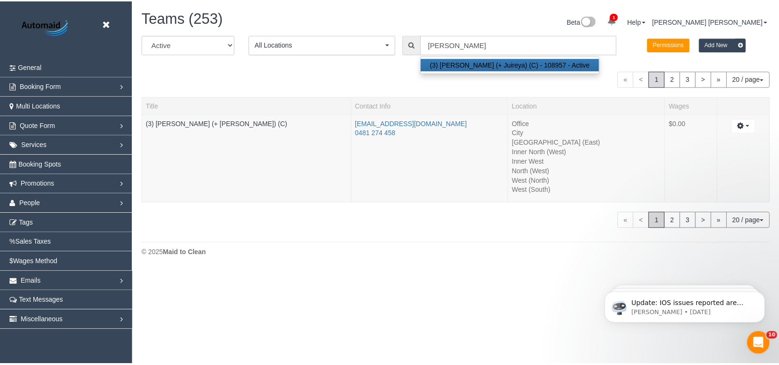
scroll to position [271, 786]
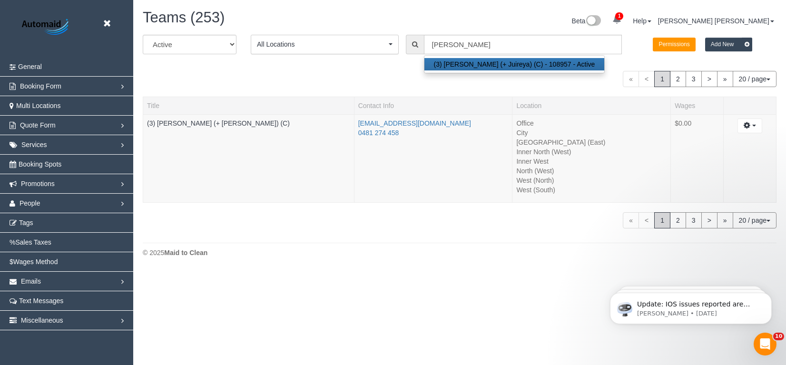
click at [342, 82] on div "« < 1 2 3 > » 20 / page 10 / page 20 / page 30 / page 40 / page 50 / page 100 /…" at bounding box center [460, 79] width 634 height 16
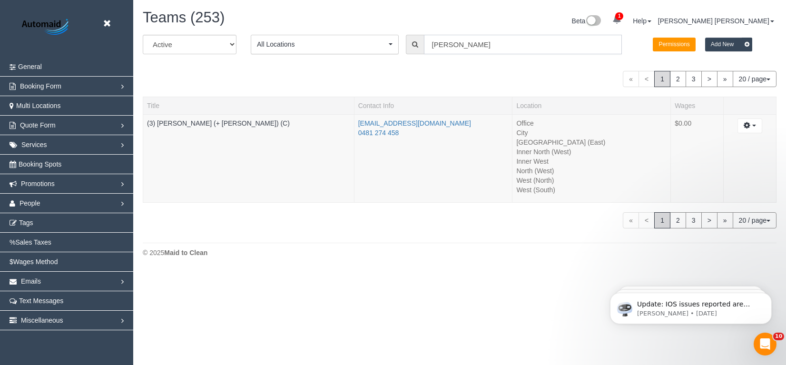
click at [481, 41] on input "Gazi Sajid" at bounding box center [523, 45] width 198 height 20
paste input "Ahmed Siam"
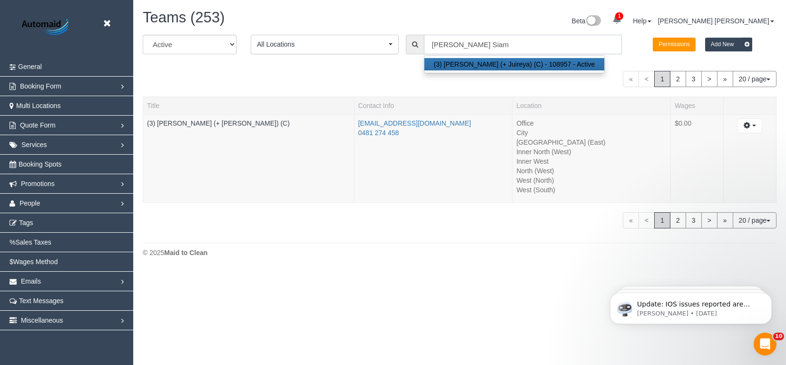
type input "(3) Gazi (+ Juireya) (C)"
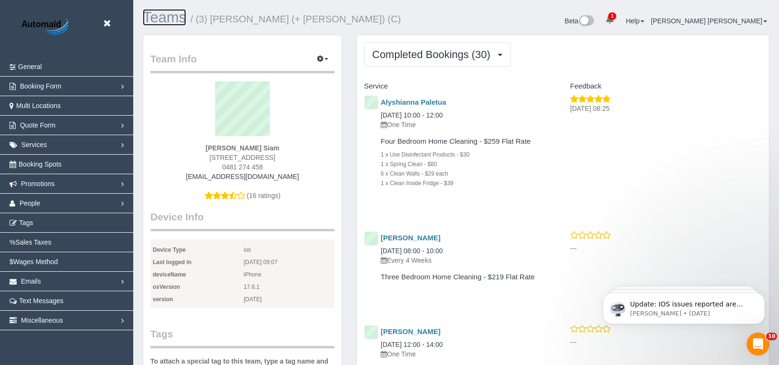
click at [155, 22] on link "Teams" at bounding box center [164, 17] width 43 height 17
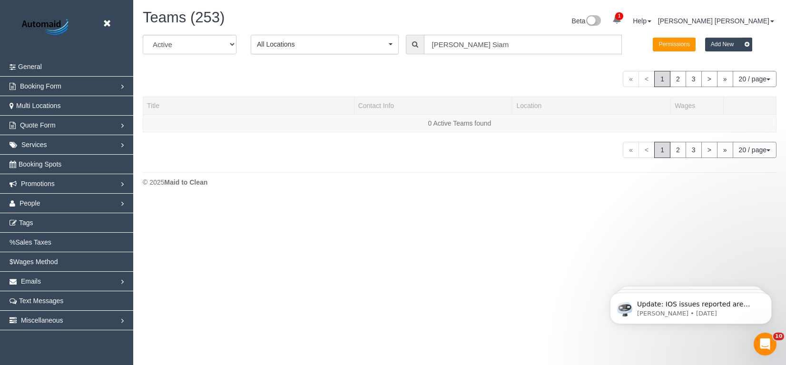
scroll to position [271, 786]
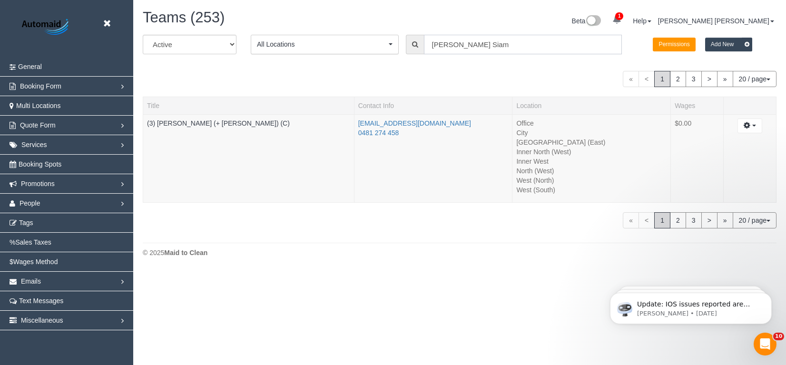
click at [397, 41] on div "All Active Archived All Locations All Locations Active Locations Office [defaul…" at bounding box center [460, 48] width 648 height 27
paste input "Juireya"
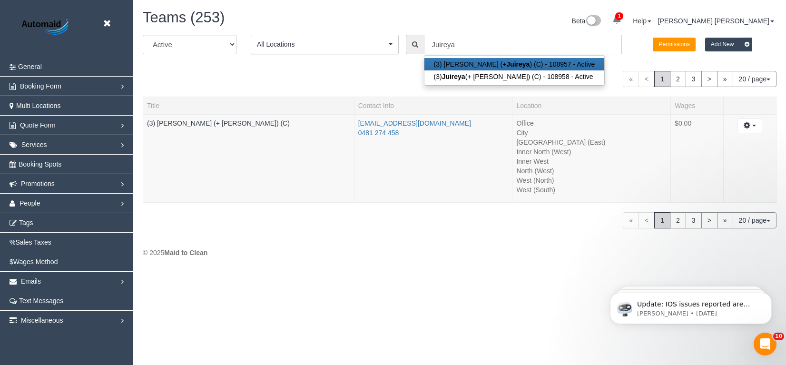
scroll to position [359, 786]
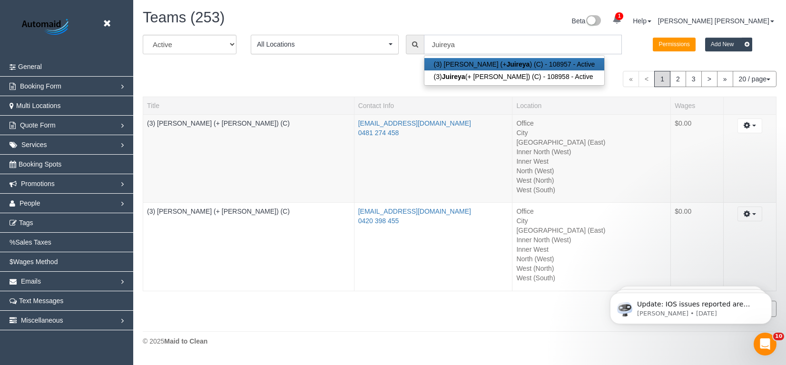
click at [480, 46] on input "Juireya" at bounding box center [523, 45] width 198 height 20
paste input "Haque Juba"
type input "Juireya Haque Juba"
click at [543, 25] on div "Beta 1 Your Notifications You have 0 alerts × You have 2 to charge for 14/08/20…" at bounding box center [621, 22] width 324 height 25
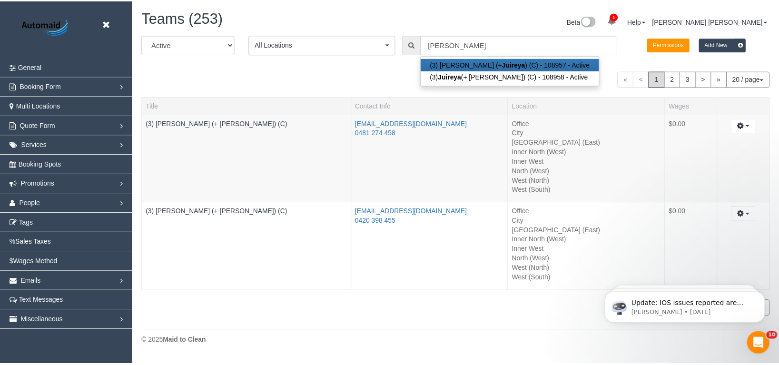
scroll to position [47295, 46780]
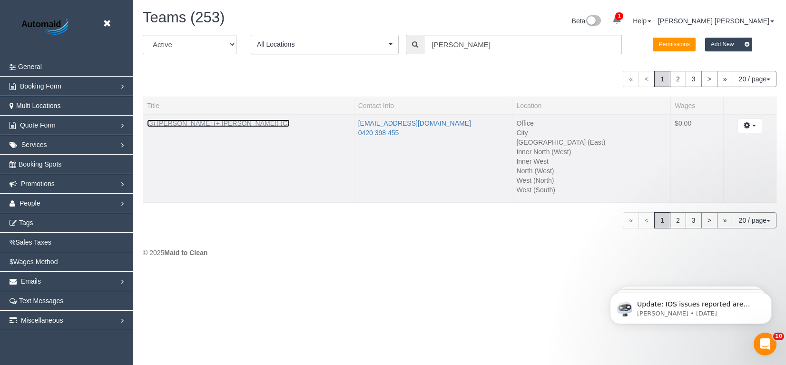
click at [189, 125] on link "(3) Juireya (+ Gazi) (C)" at bounding box center [218, 123] width 143 height 8
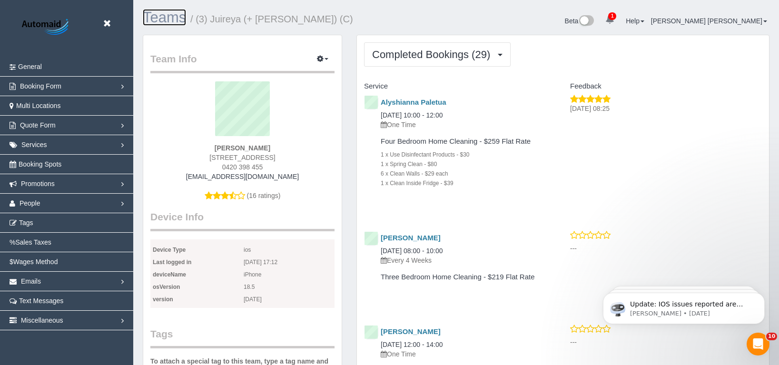
click at [162, 20] on link "Teams" at bounding box center [164, 17] width 43 height 17
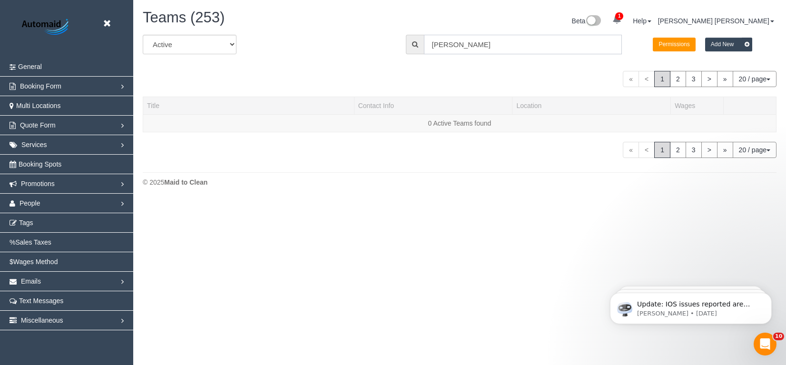
scroll to position [271, 786]
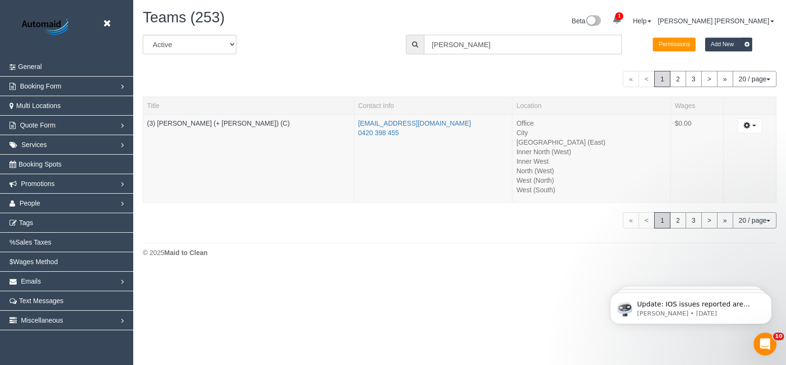
drag, startPoint x: 499, startPoint y: 49, endPoint x: 433, endPoint y: 45, distance: 66.7
click at [433, 45] on input "Juireya Haque Juba" at bounding box center [523, 45] width 198 height 20
paste input "Hasindu"
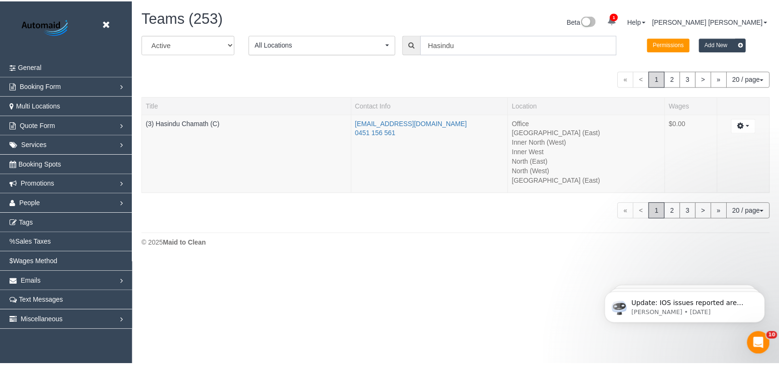
scroll to position [47304, 46780]
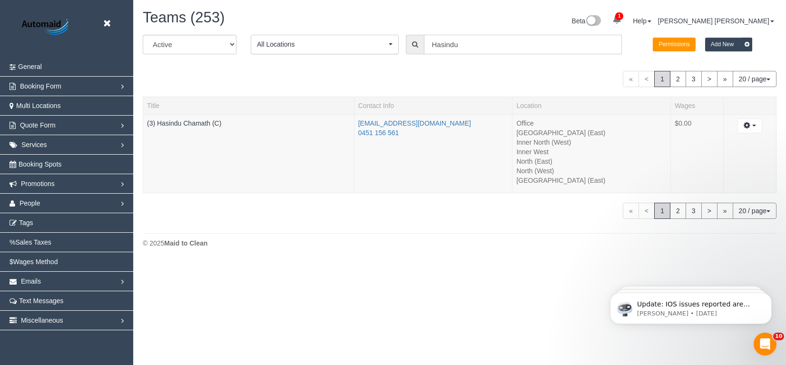
type input "Hasindu"
click at [190, 123] on link "(3) Hasindu Chamath (C)" at bounding box center [184, 123] width 74 height 8
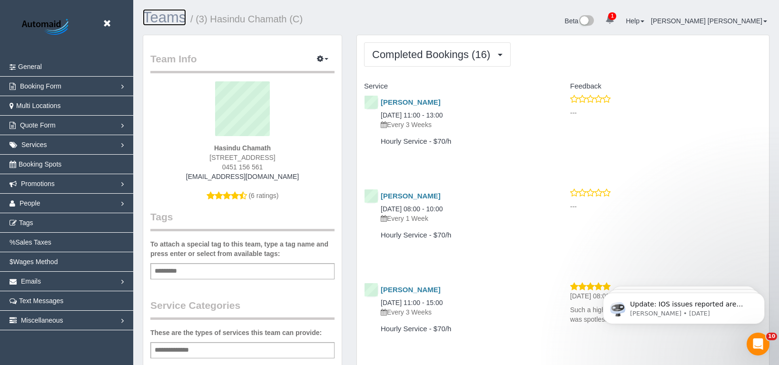
click at [170, 22] on link "Teams" at bounding box center [164, 17] width 43 height 17
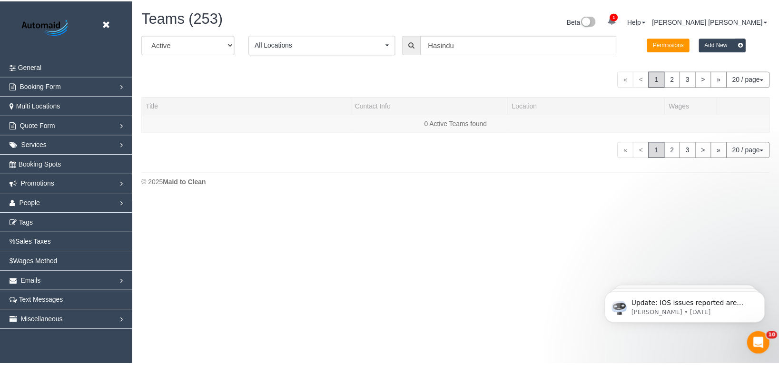
scroll to position [262, 786]
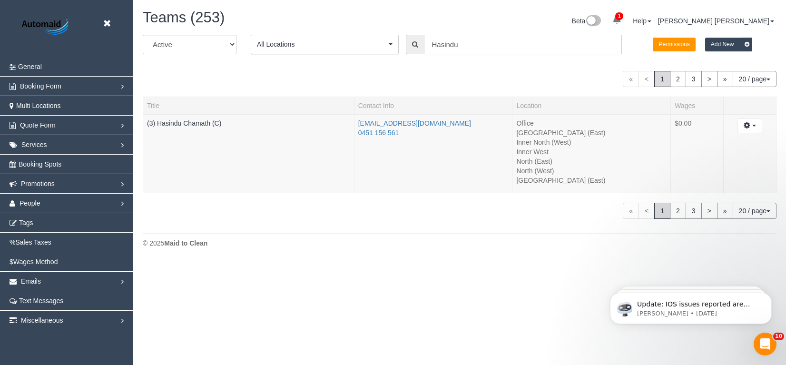
drag, startPoint x: 465, startPoint y: 45, endPoint x: 432, endPoint y: 45, distance: 32.3
click at [432, 45] on input "Hasindu" at bounding box center [523, 45] width 198 height 20
paste input "Ahlam"
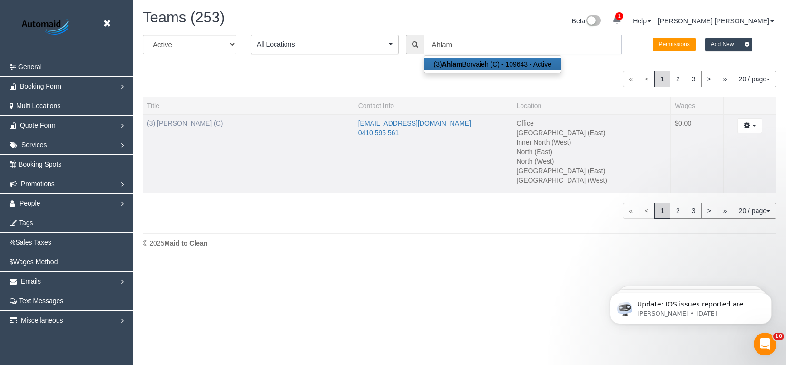
type input "Ahlam"
click at [189, 124] on link "(3) Ahlam Borvaieh (C)" at bounding box center [185, 123] width 76 height 8
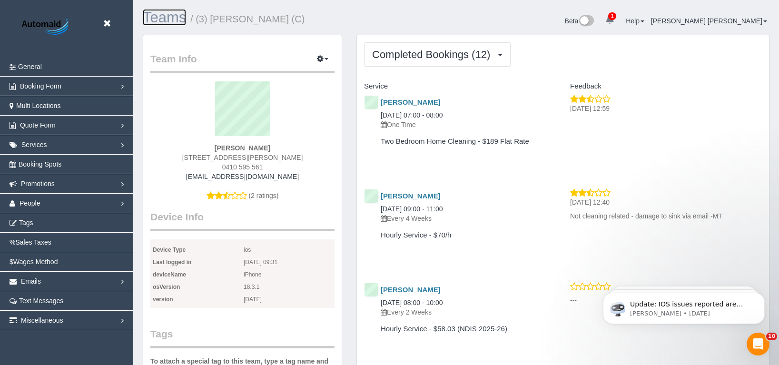
click at [166, 15] on link "Teams" at bounding box center [164, 17] width 43 height 17
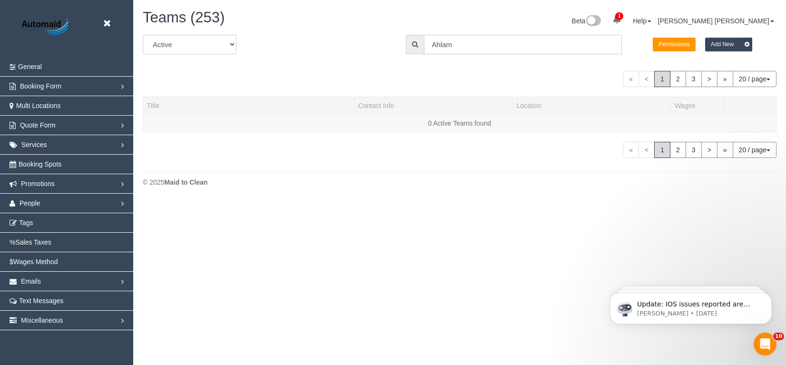
scroll to position [262, 786]
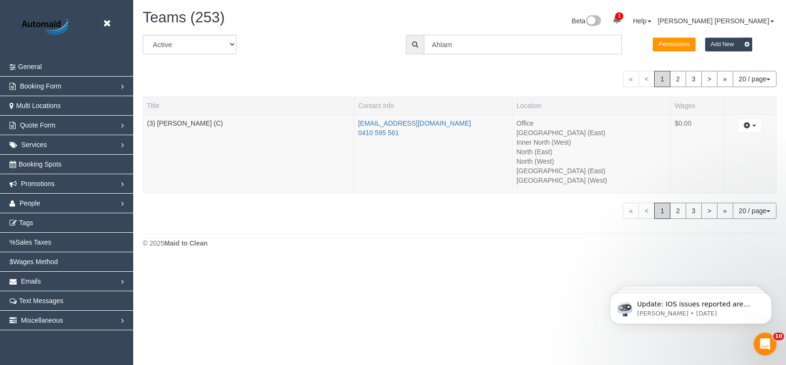
click at [409, 50] on div "Ahlam" at bounding box center [514, 45] width 216 height 20
paste input "Milasha"
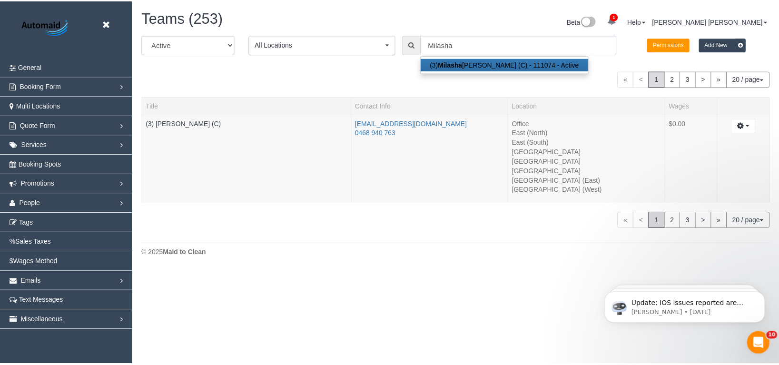
scroll to position [271, 786]
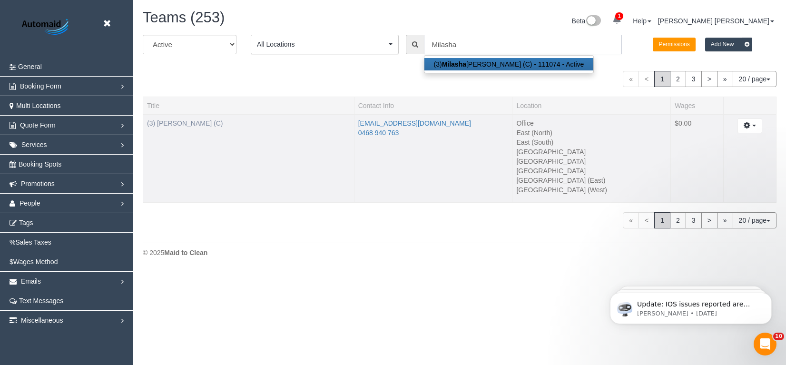
type input "Milasha"
click at [205, 120] on link "(3) [PERSON_NAME] (C)" at bounding box center [185, 123] width 76 height 8
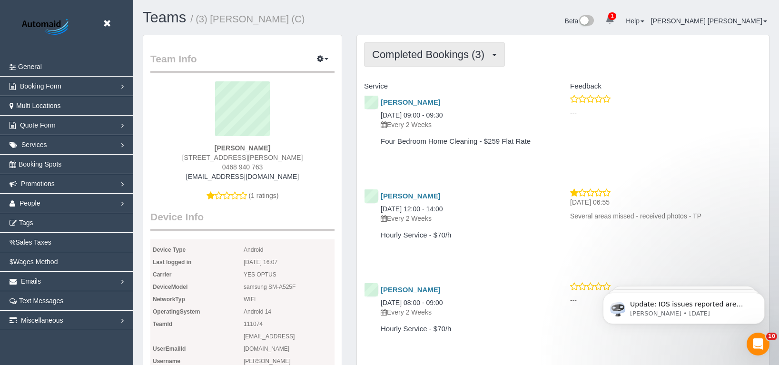
click at [452, 54] on span "Completed Bookings (3)" at bounding box center [430, 55] width 117 height 12
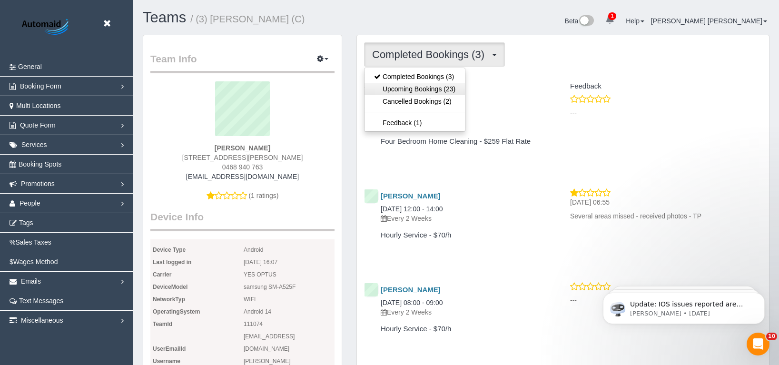
click at [421, 84] on link "Upcoming Bookings (23)" at bounding box center [414, 89] width 100 height 12
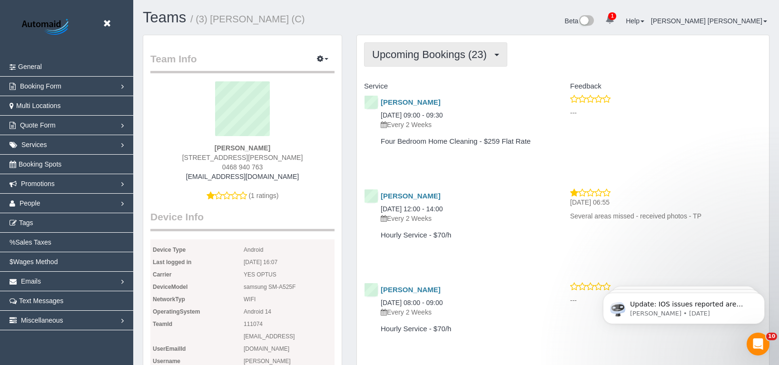
scroll to position [2491, 779]
click at [436, 55] on span "Upcoming Bookings (23)" at bounding box center [431, 55] width 119 height 12
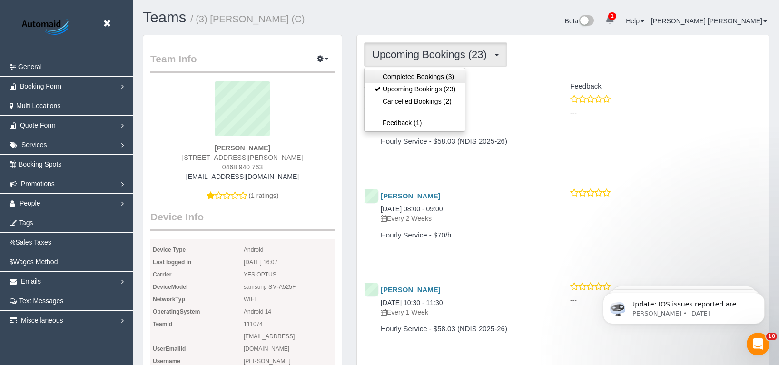
click at [429, 77] on link "Completed Bookings (3)" at bounding box center [414, 76] width 100 height 12
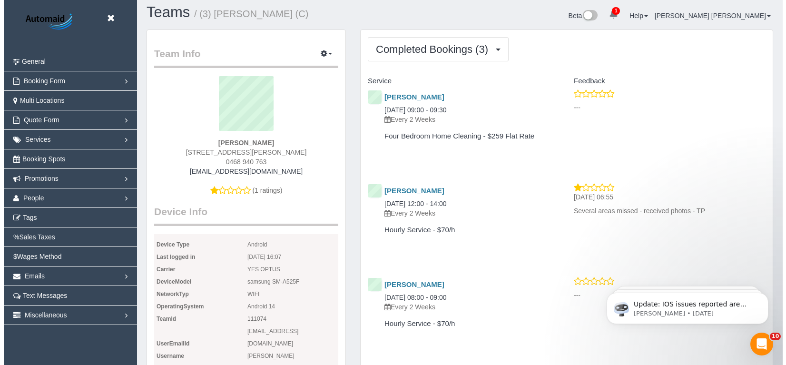
scroll to position [0, 0]
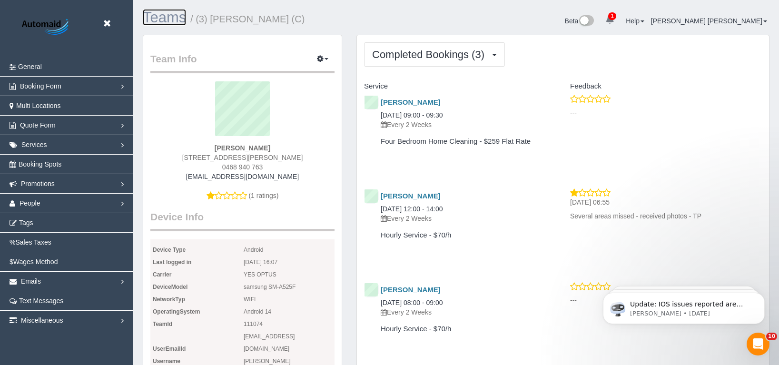
click at [162, 20] on link "Teams" at bounding box center [164, 17] width 43 height 17
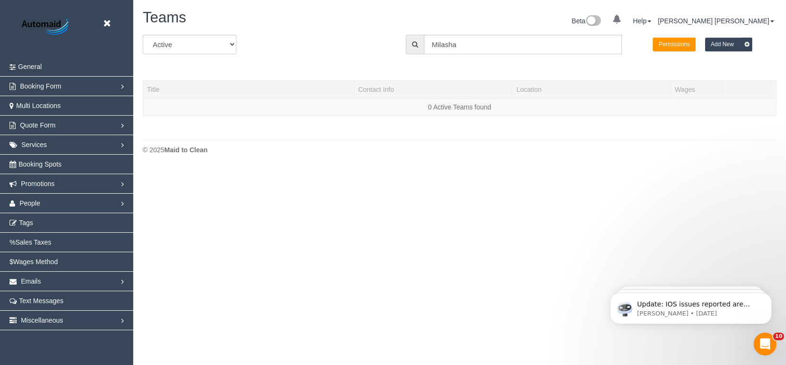
scroll to position [168, 786]
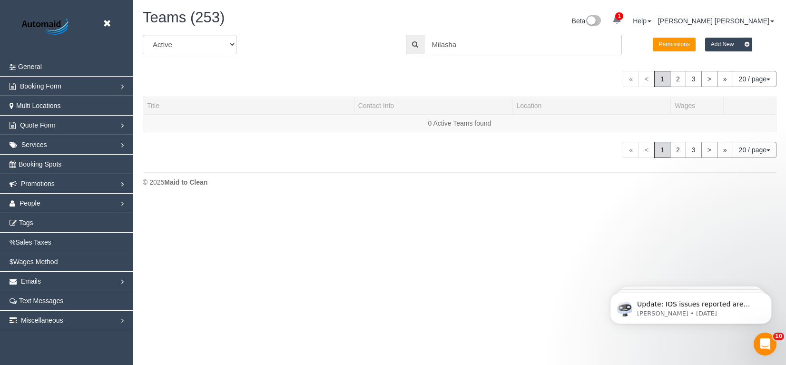
drag, startPoint x: 468, startPoint y: 46, endPoint x: 402, endPoint y: 49, distance: 65.7
click at [402, 49] on div "All Active Archived All Locations All Locations Milasha Permissions Add New" at bounding box center [460, 48] width 648 height 27
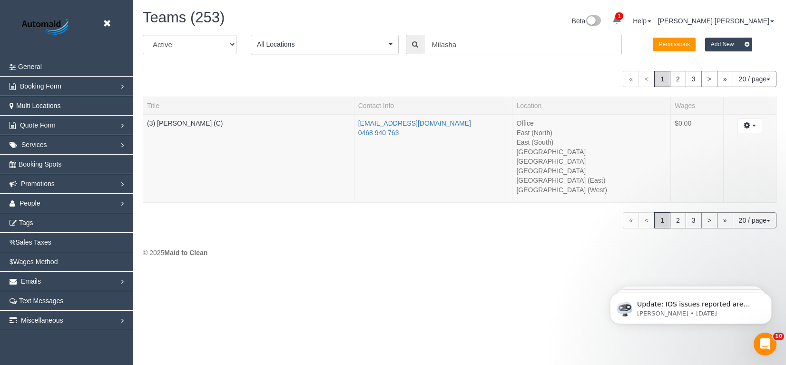
paste input "Aslam"
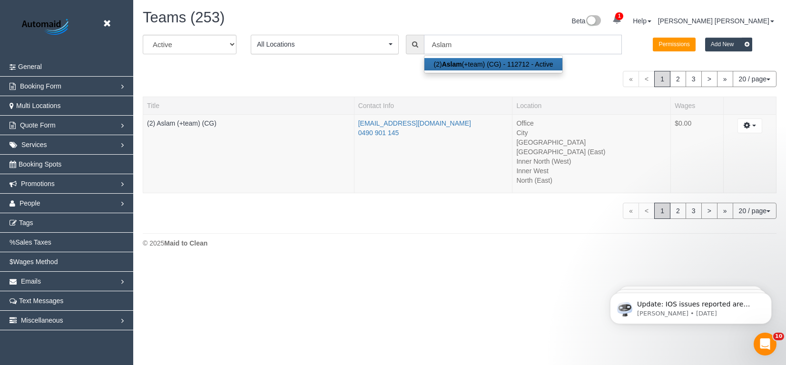
click at [463, 44] on input "Aslam" at bounding box center [523, 45] width 198 height 20
paste input "Amaluddin"
type input "Aslam Amaluddin"
click at [499, 12] on div "Beta 1 Your Notifications You have 0 alerts × You have 2 to charge for 14/08/20…" at bounding box center [621, 22] width 324 height 25
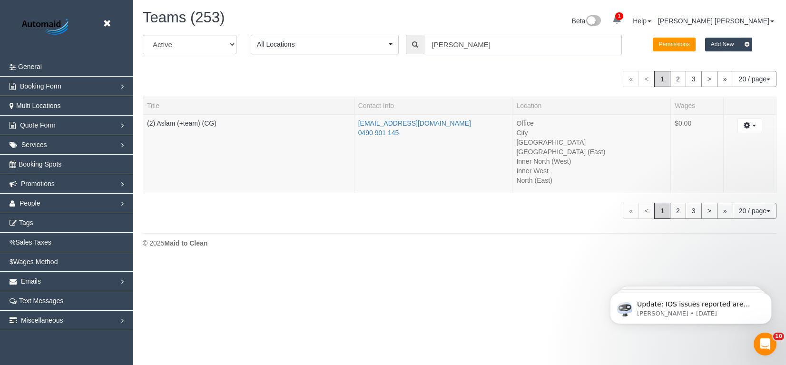
click at [495, 49] on input "Aslam Amaluddin" at bounding box center [523, 45] width 198 height 20
click at [205, 126] on link "(2) Aslam (+team) (CG)" at bounding box center [181, 123] width 69 height 8
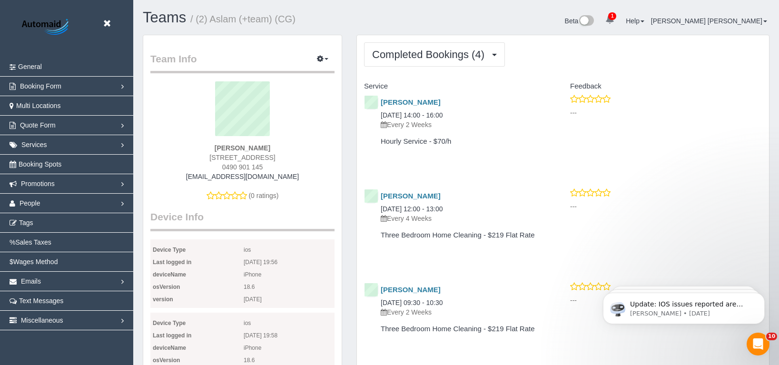
click at [494, 120] on p "Every 2 Weeks" at bounding box center [461, 125] width 161 height 10
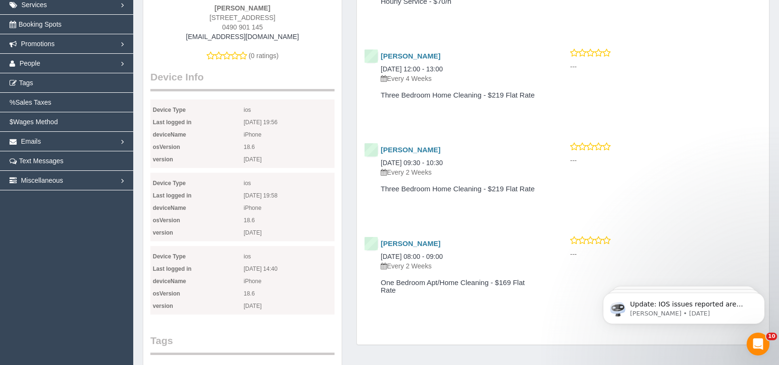
scroll to position [3, 0]
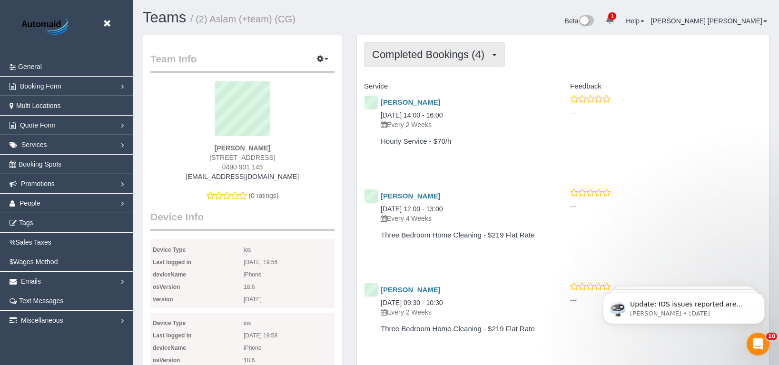
click at [431, 50] on span "Completed Bookings (4)" at bounding box center [430, 55] width 117 height 12
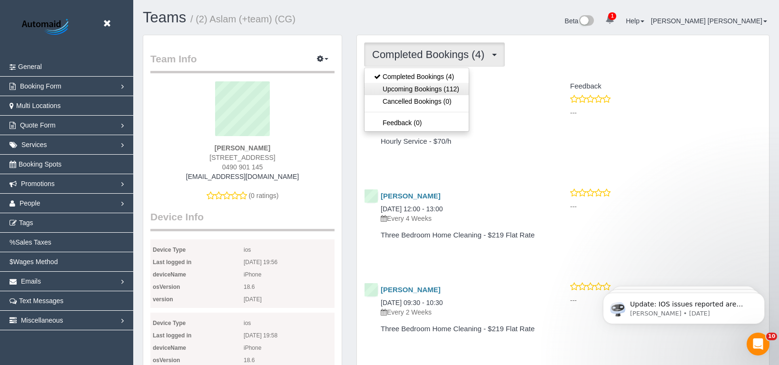
click at [431, 85] on link "Upcoming Bookings (112)" at bounding box center [416, 89] width 104 height 12
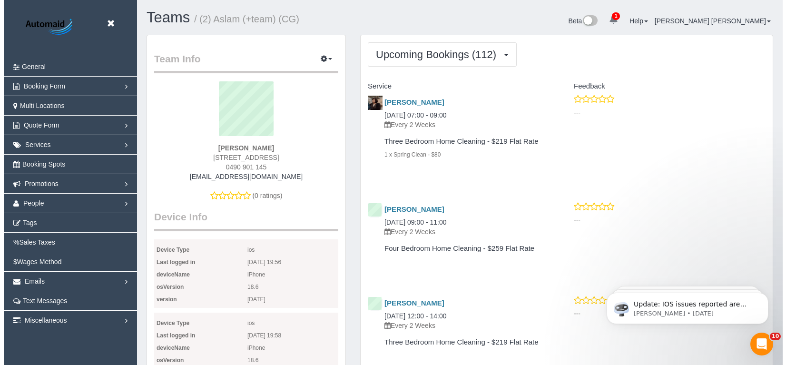
scroll to position [2691, 779]
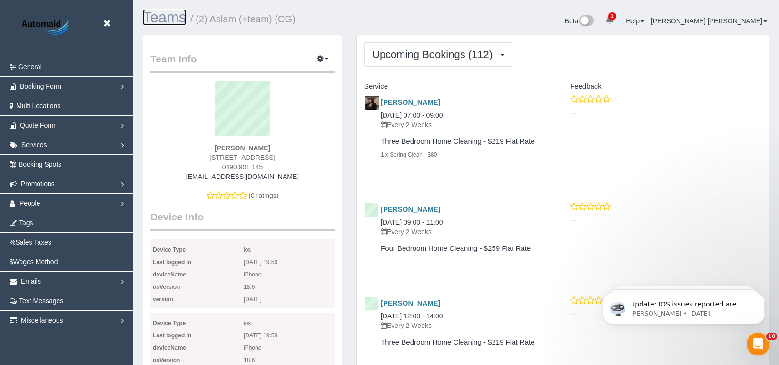
drag, startPoint x: 171, startPoint y: 20, endPoint x: 178, endPoint y: 20, distance: 7.2
click at [171, 20] on link "Teams" at bounding box center [164, 17] width 43 height 17
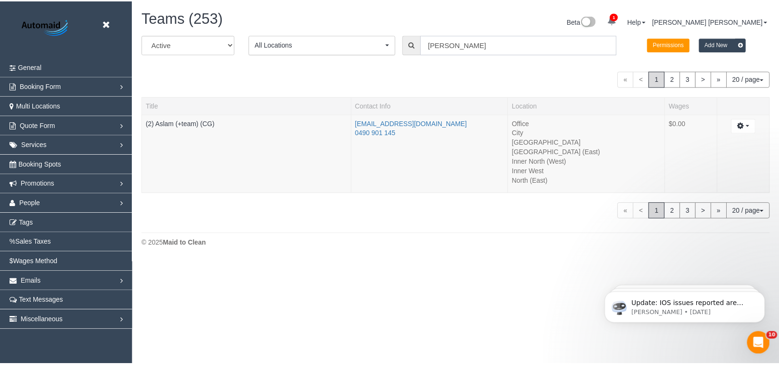
scroll to position [262, 786]
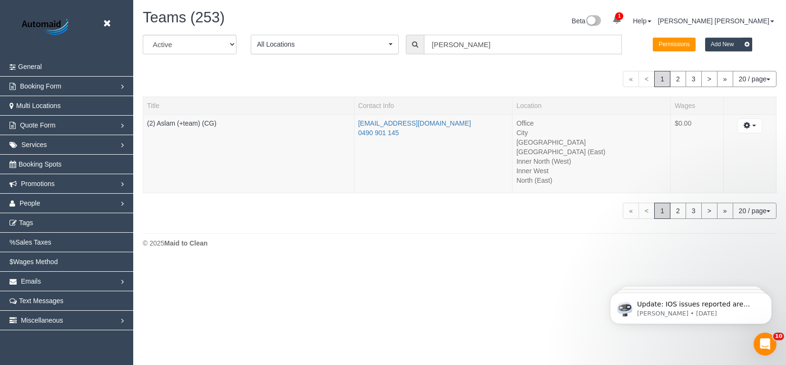
drag, startPoint x: 499, startPoint y: 41, endPoint x: 431, endPoint y: 40, distance: 68.5
click at [431, 40] on input "Aslam Amaluddin" at bounding box center [523, 45] width 198 height 20
paste input "Sam"
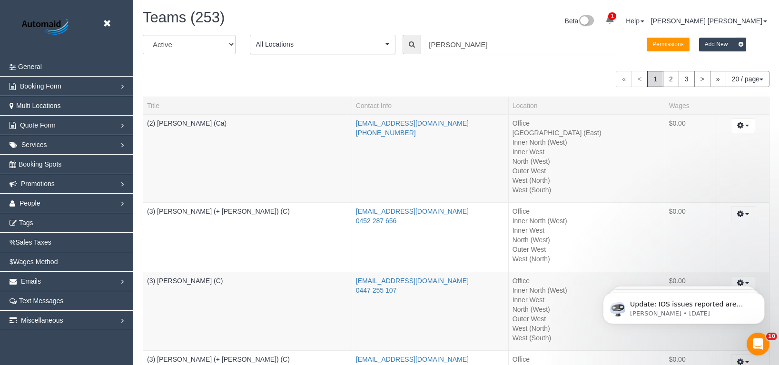
scroll to position [772, 779]
paste input "Sango"
type input "Sam Sango"
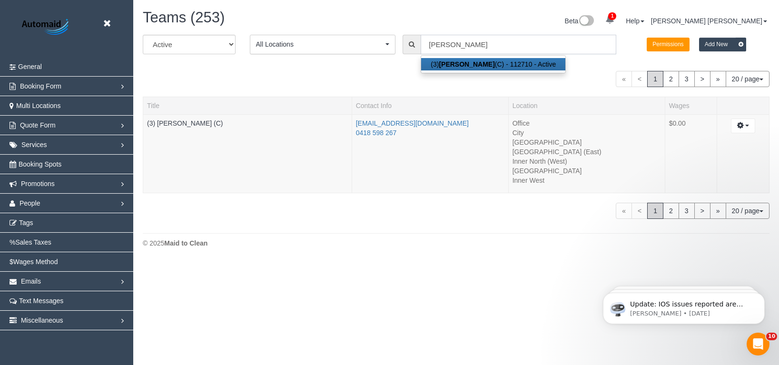
scroll to position [47304, 46780]
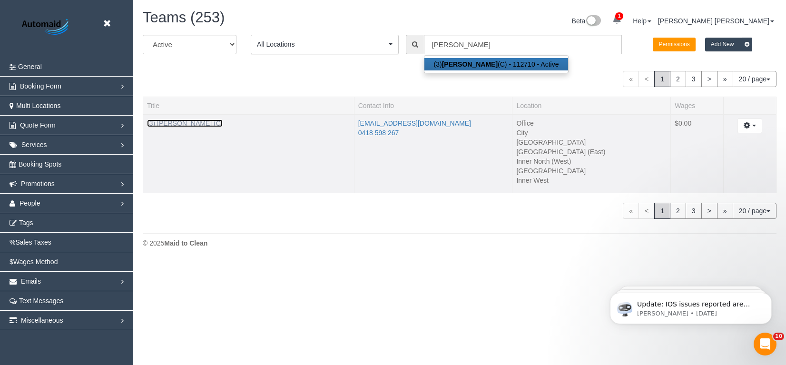
click at [186, 122] on link "(3) Sam Sango (C)" at bounding box center [185, 123] width 76 height 8
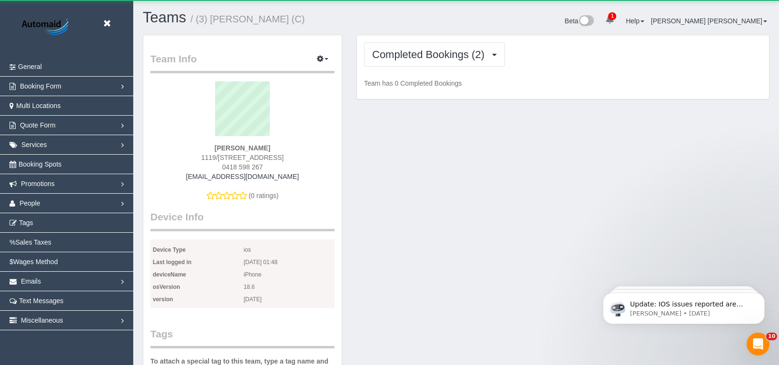
scroll to position [46746, 46787]
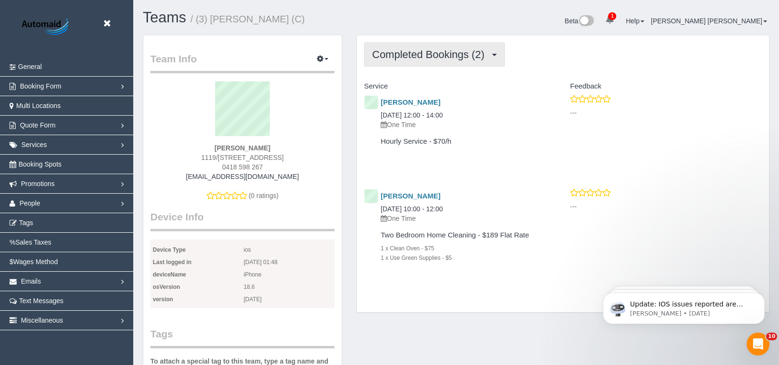
click at [436, 60] on button "Completed Bookings (2)" at bounding box center [434, 54] width 141 height 24
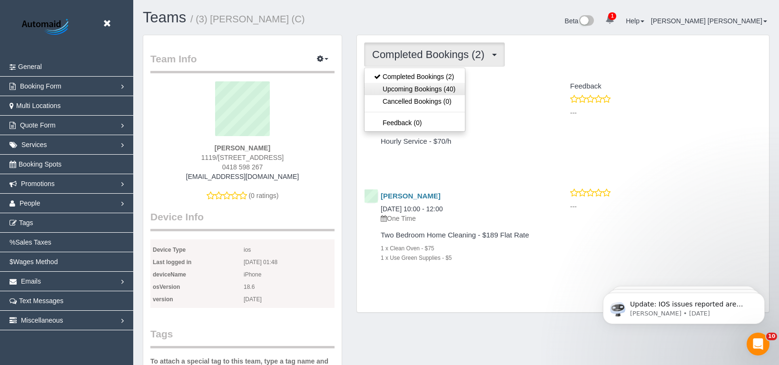
click at [428, 84] on link "Upcoming Bookings (40)" at bounding box center [414, 89] width 100 height 12
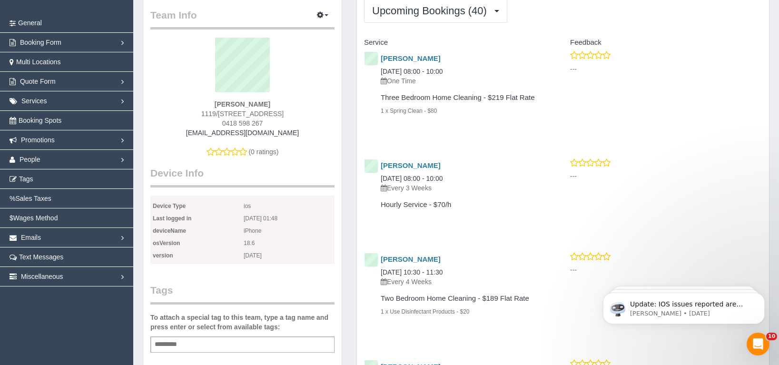
scroll to position [0, 0]
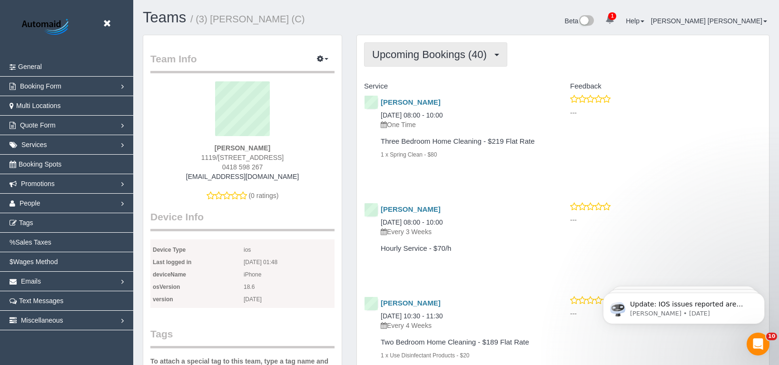
click at [420, 53] on span "Upcoming Bookings (40)" at bounding box center [431, 55] width 119 height 12
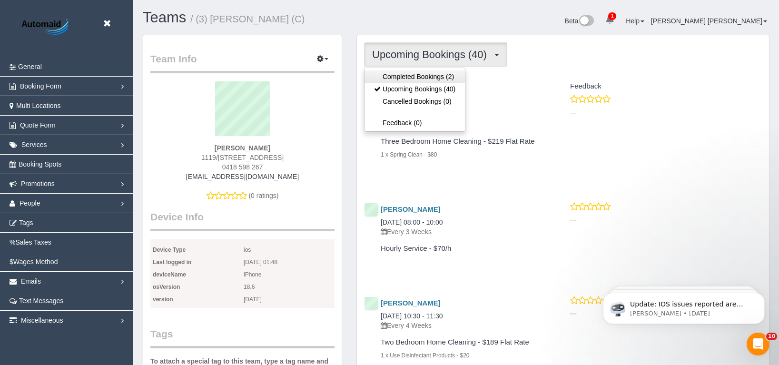
click at [409, 72] on link "Completed Bookings (2)" at bounding box center [414, 76] width 100 height 12
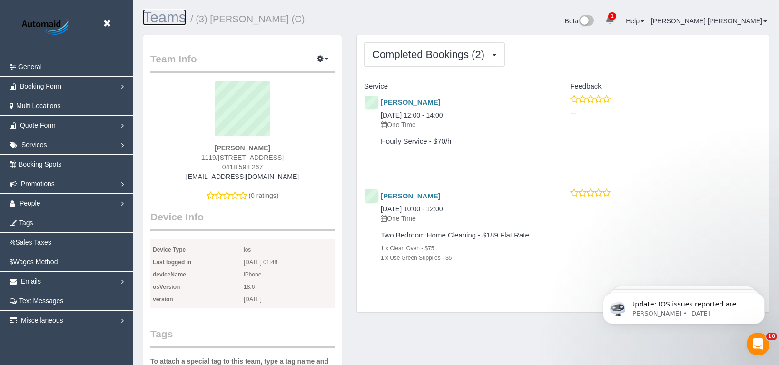
click at [168, 19] on link "Teams" at bounding box center [164, 17] width 43 height 17
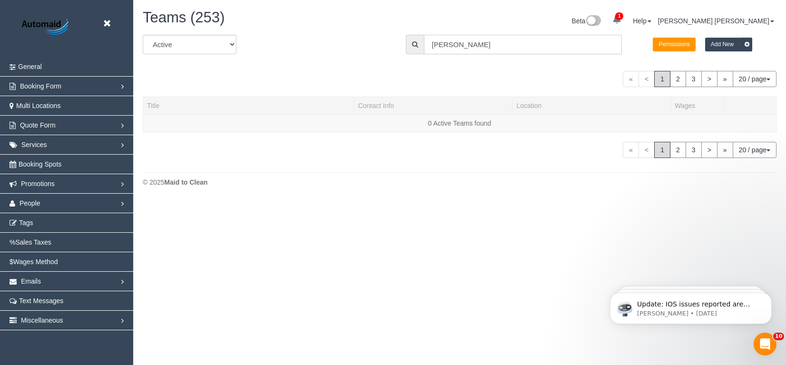
scroll to position [200, 786]
drag, startPoint x: 429, startPoint y: 51, endPoint x: 417, endPoint y: 49, distance: 12.5
click at [417, 49] on div "Sam Sango" at bounding box center [514, 45] width 216 height 20
paste input "tveer"
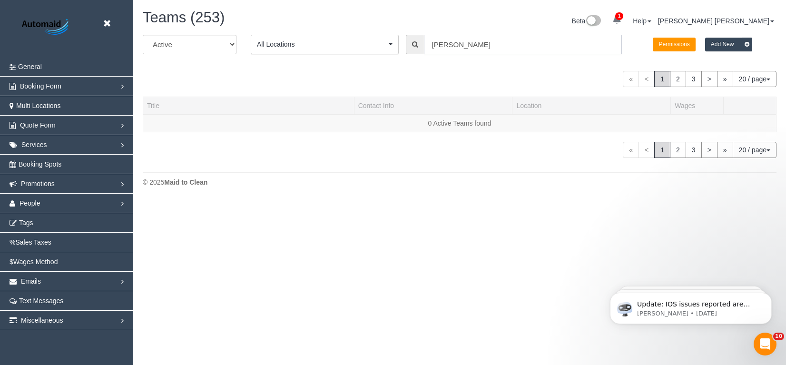
paste input "Kaur"
type input "Satveer Kaur"
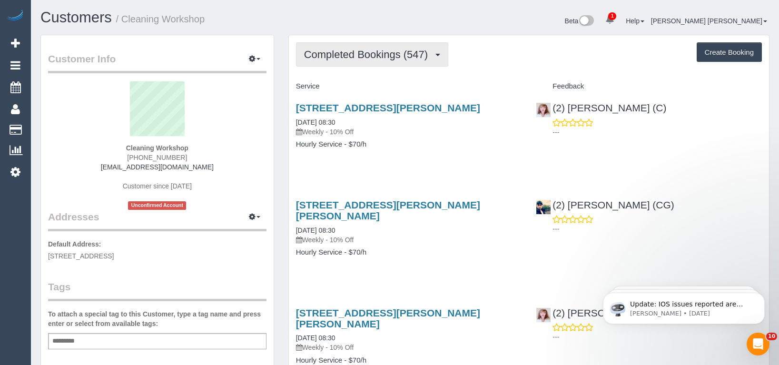
click at [409, 58] on span "Completed Bookings (547)" at bounding box center [368, 55] width 128 height 12
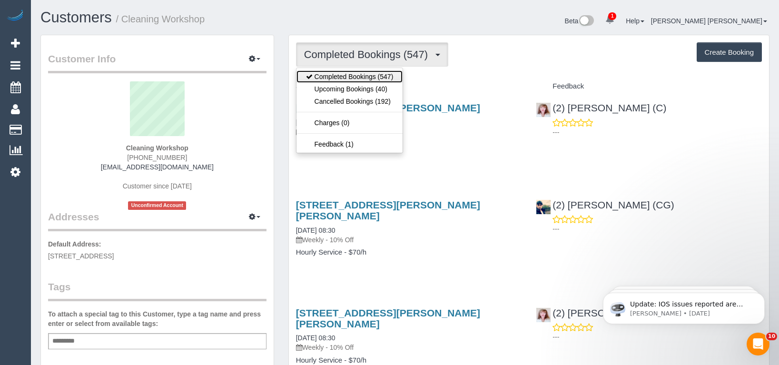
click at [379, 81] on link "Completed Bookings (547)" at bounding box center [349, 76] width 107 height 12
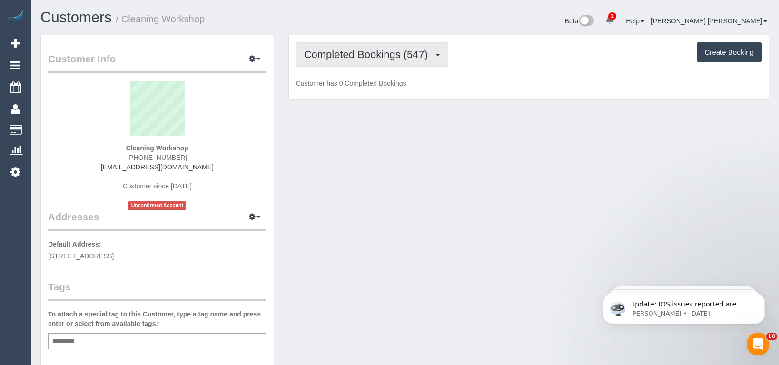
click at [383, 58] on span "Completed Bookings (547)" at bounding box center [368, 55] width 128 height 12
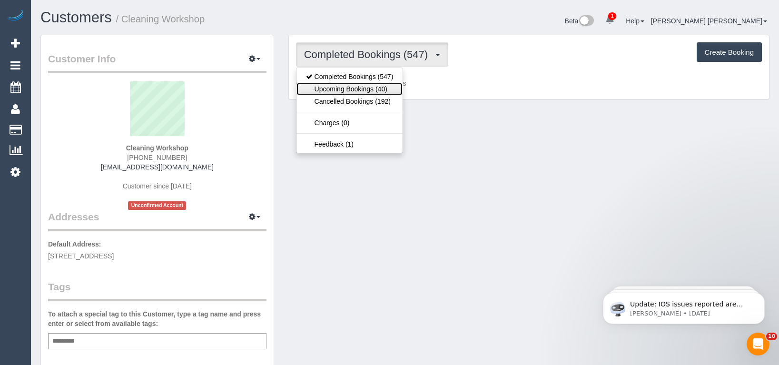
click at [378, 87] on link "Upcoming Bookings (40)" at bounding box center [349, 89] width 107 height 12
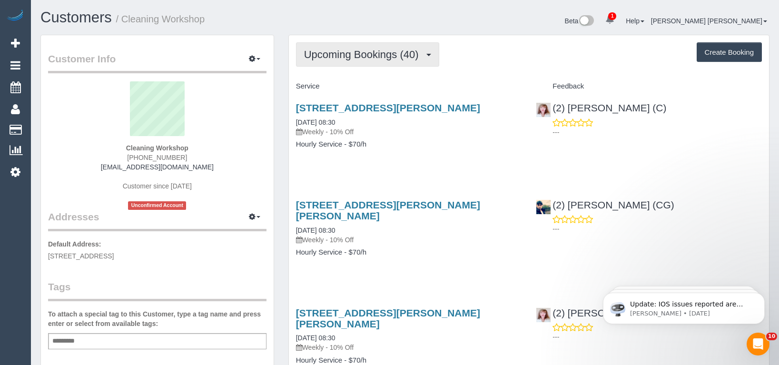
click at [395, 56] on span "Upcoming Bookings (40)" at bounding box center [363, 55] width 119 height 12
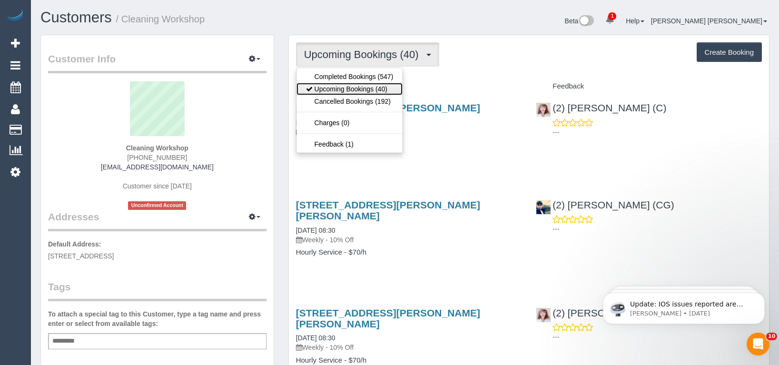
click at [366, 90] on link "Upcoming Bookings (40)" at bounding box center [349, 89] width 107 height 12
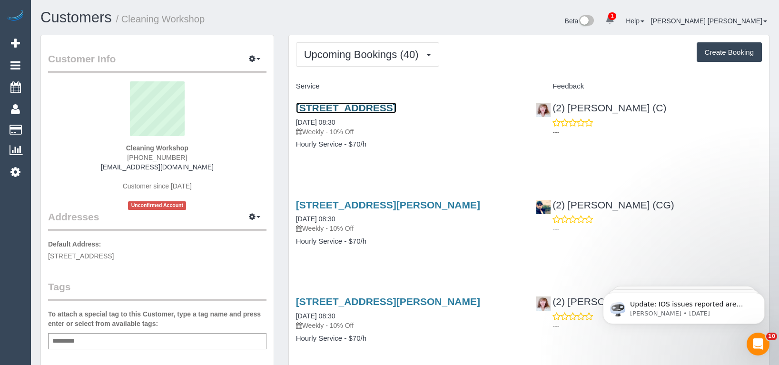
click at [396, 105] on link "2/85 Springvale Road, Nunawading, VIC 3131" at bounding box center [346, 107] width 100 height 11
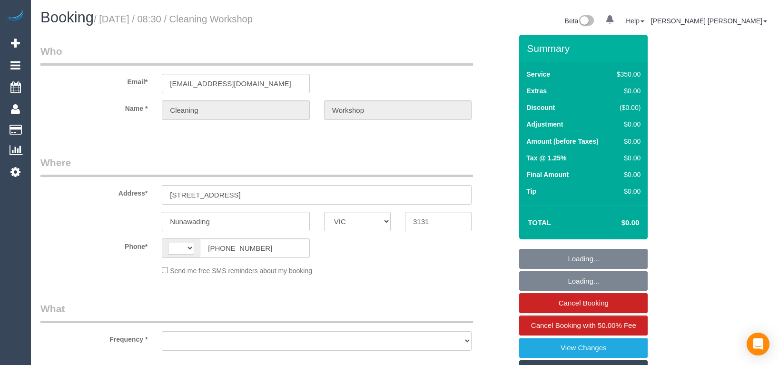
select select "VIC"
select select "string:AU"
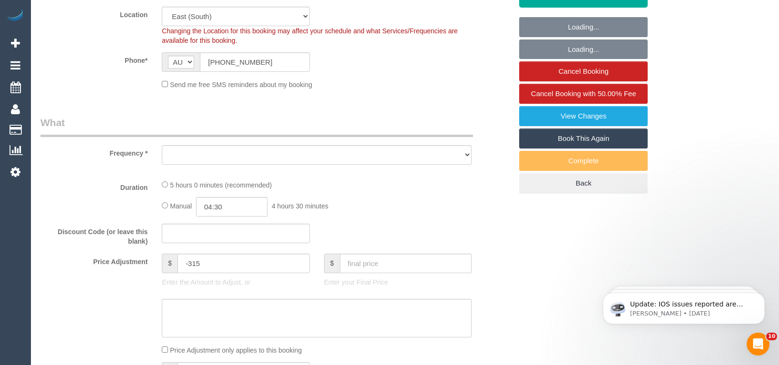
select select "object:527"
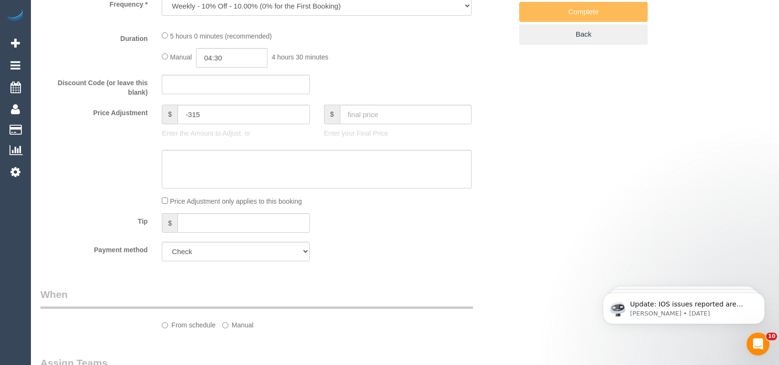
select select "300"
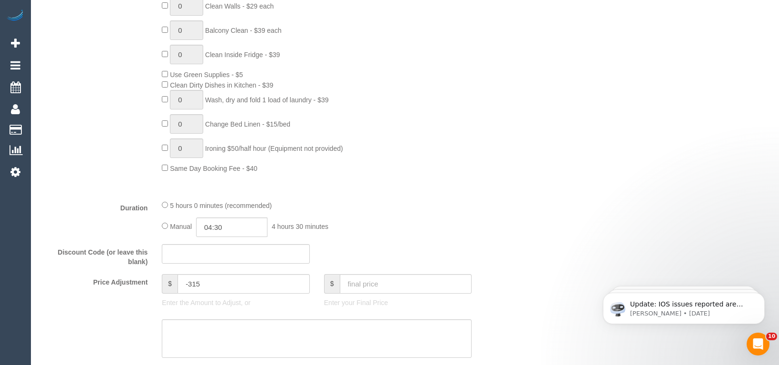
select select "object:696"
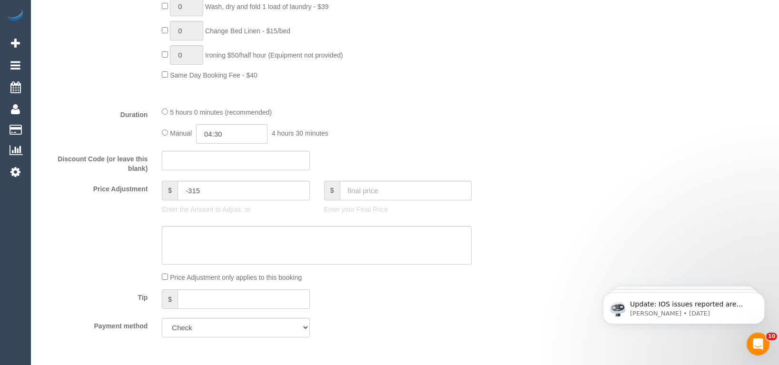
select select "number:28"
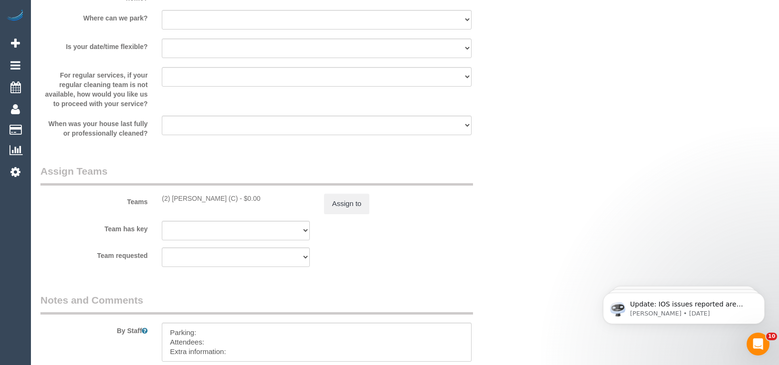
scroll to position [1379, 0]
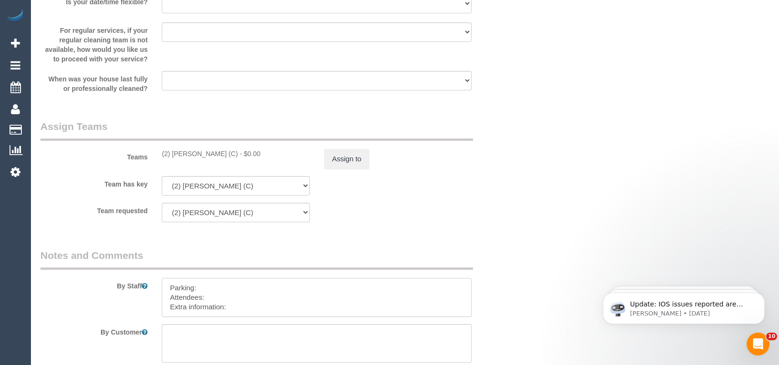
click at [231, 308] on textarea at bounding box center [317, 297] width 310 height 39
paste textarea "The candidates for [DATE] are [PERSON_NAME] + [PERSON_NAME] Rasindu Devinda (Co…"
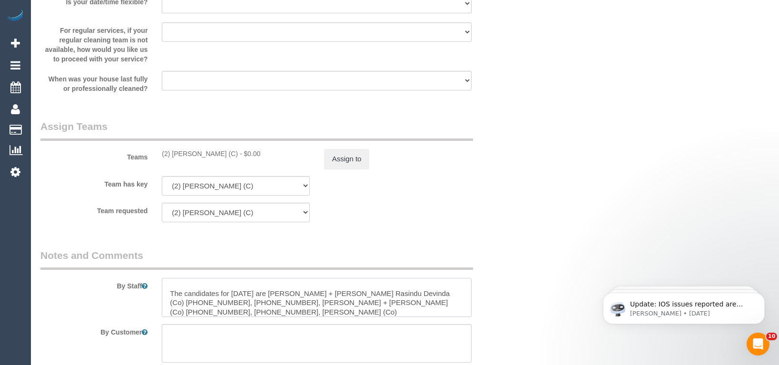
click at [195, 282] on textarea at bounding box center [317, 297] width 310 height 39
paste textarea "Jyoti"
paste textarea "412688058"
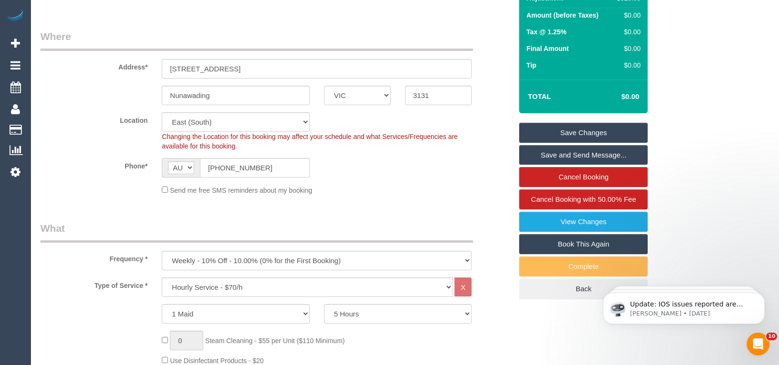
scroll to position [143, 0]
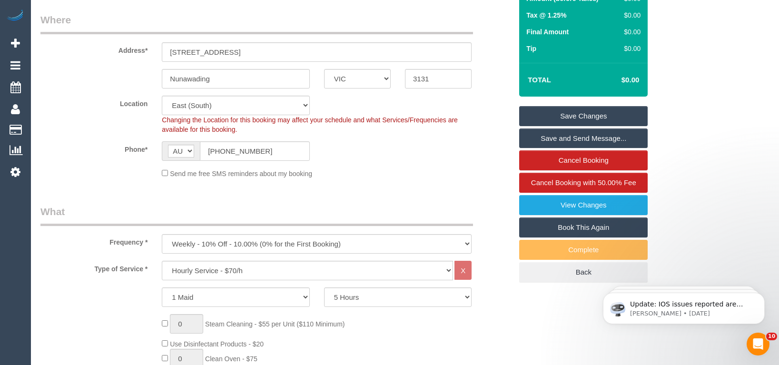
type textarea "Parking: Attendees: Extra information: Jyoti - 412688058 The candidates for [DA…"
click at [597, 116] on link "Save Changes" at bounding box center [583, 116] width 128 height 20
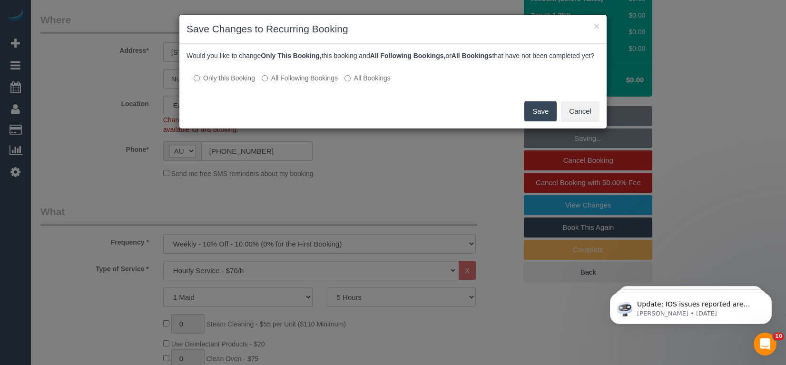
click at [535, 118] on button "Save" at bounding box center [540, 111] width 32 height 20
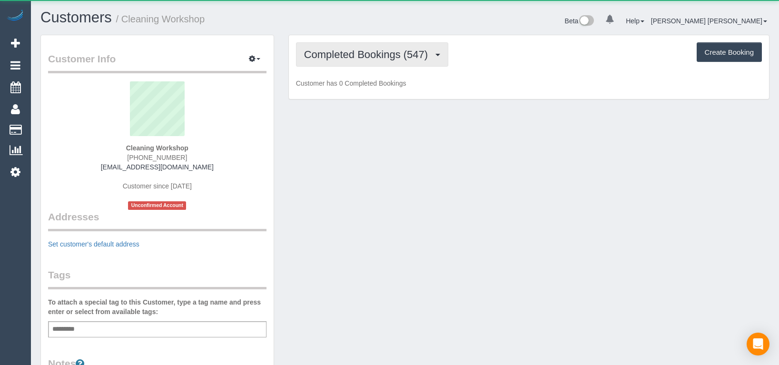
click at [367, 60] on button "Completed Bookings (547)" at bounding box center [372, 54] width 153 height 24
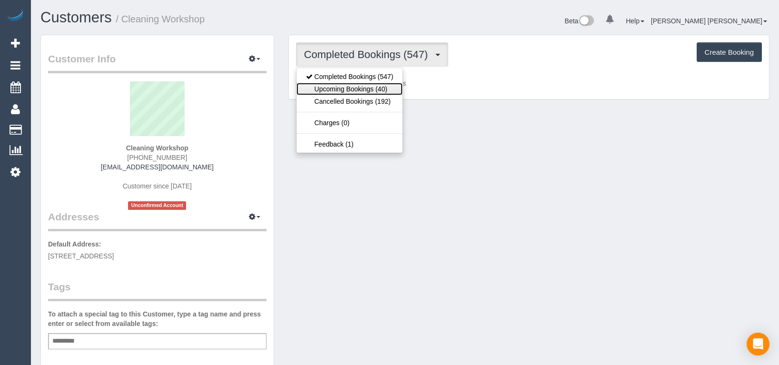
click at [360, 88] on link "Upcoming Bookings (40)" at bounding box center [349, 89] width 107 height 12
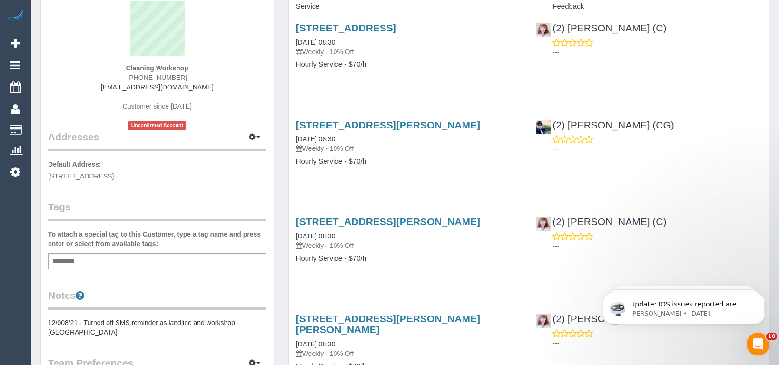
scroll to position [95, 0]
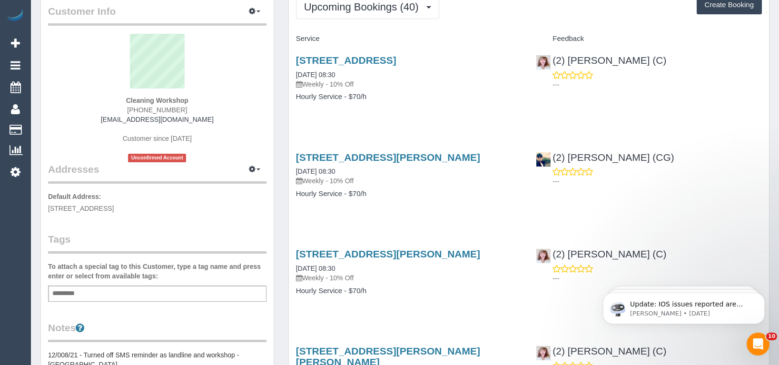
scroll to position [143, 0]
